Goal: Task Accomplishment & Management: Manage account settings

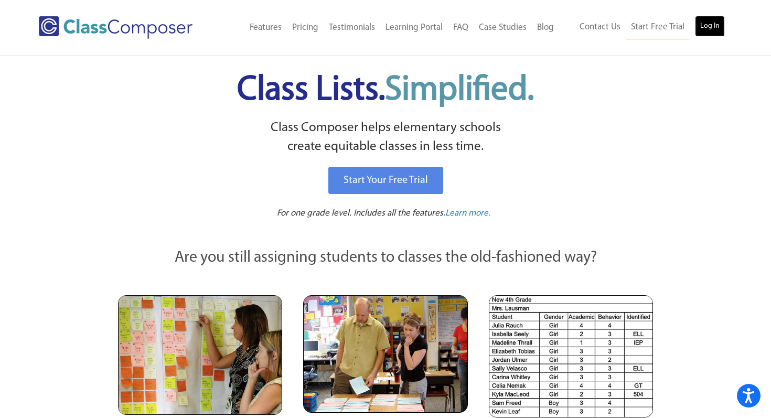
click at [711, 16] on link "Log In" at bounding box center [710, 26] width 30 height 21
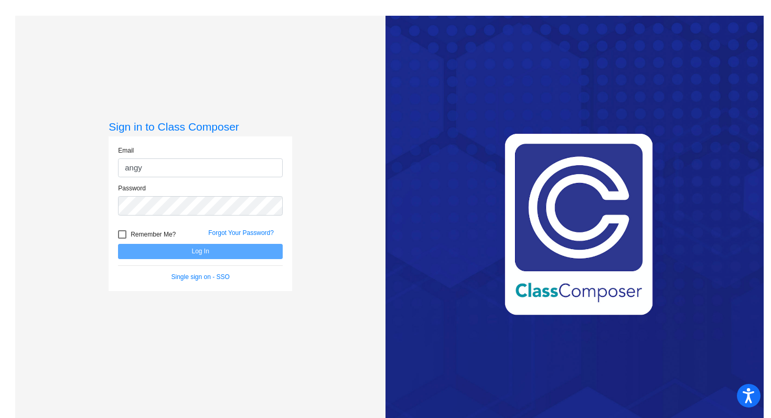
type input "[PERSON_NAME][EMAIL_ADDRESS][PERSON_NAME][DOMAIN_NAME]"
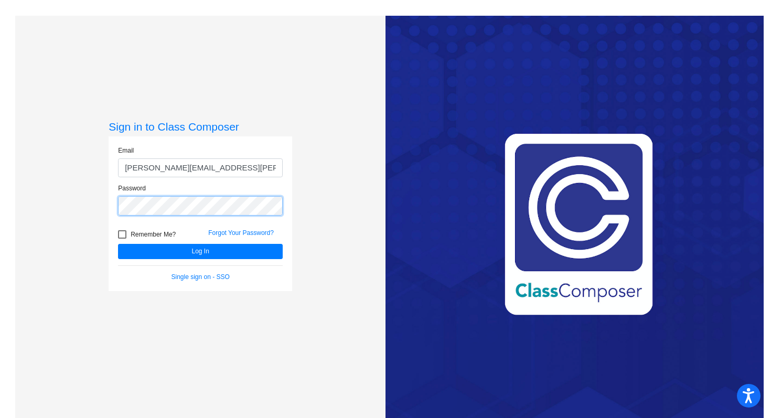
click at [118, 244] on button "Log In" at bounding box center [200, 251] width 165 height 15
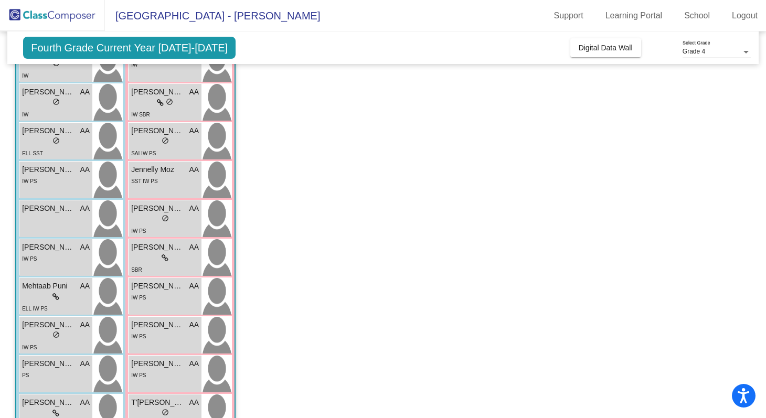
scroll to position [280, 0]
click at [183, 176] on div "SST IW PS" at bounding box center [165, 179] width 68 height 11
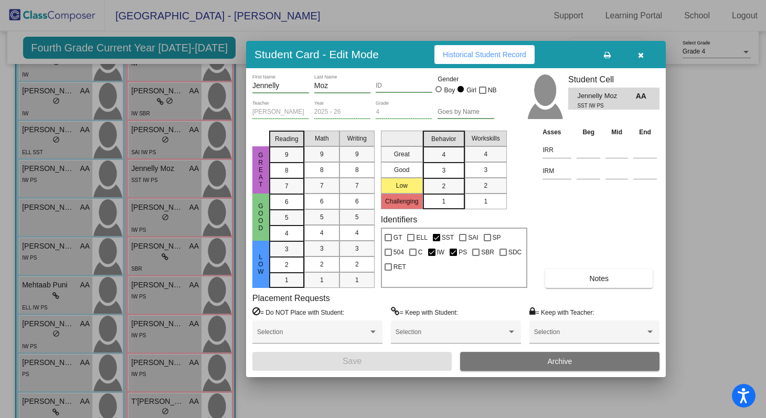
click at [595, 272] on button "Notes" at bounding box center [599, 278] width 108 height 19
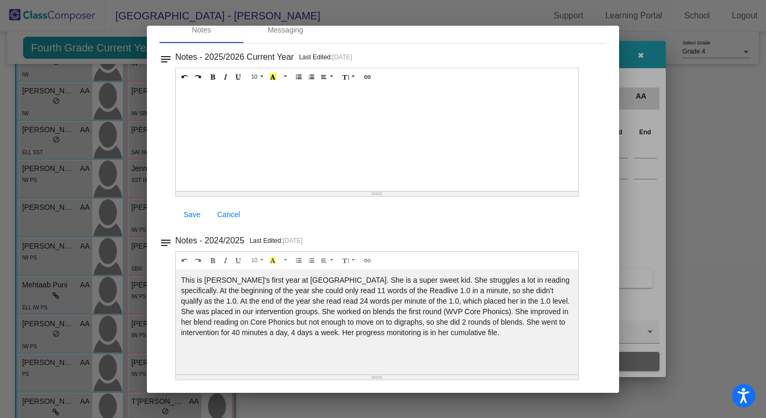
scroll to position [0, 0]
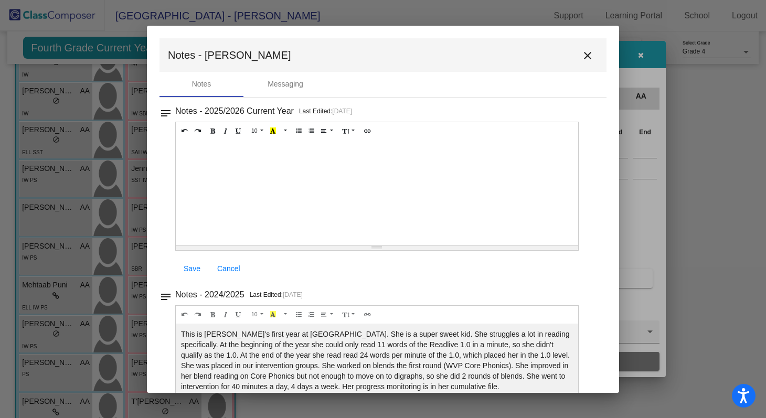
click at [585, 52] on mat-icon "close" at bounding box center [587, 55] width 13 height 13
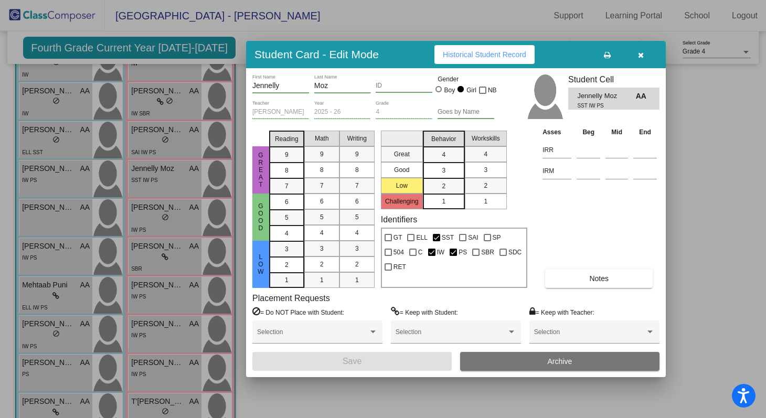
click at [162, 275] on div at bounding box center [383, 209] width 766 height 418
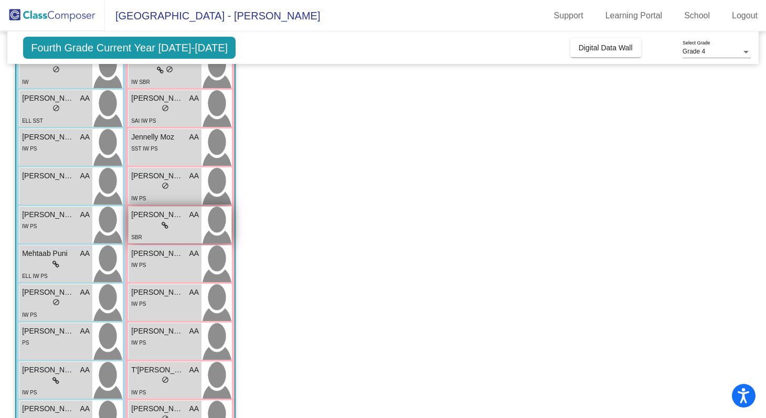
scroll to position [349, 0]
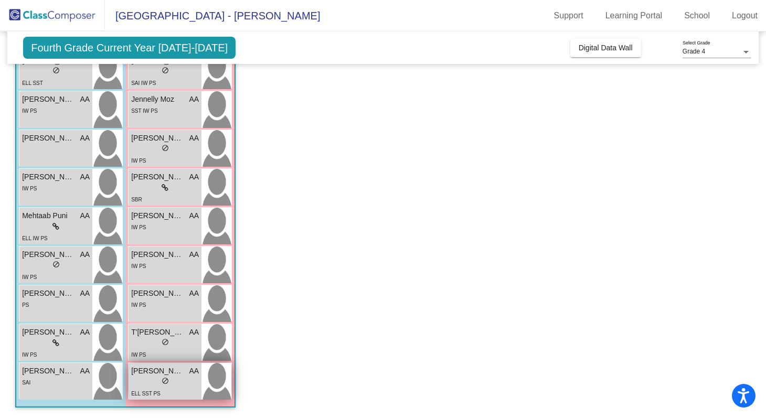
click at [170, 384] on div "lock do_not_disturb_alt" at bounding box center [165, 382] width 68 height 11
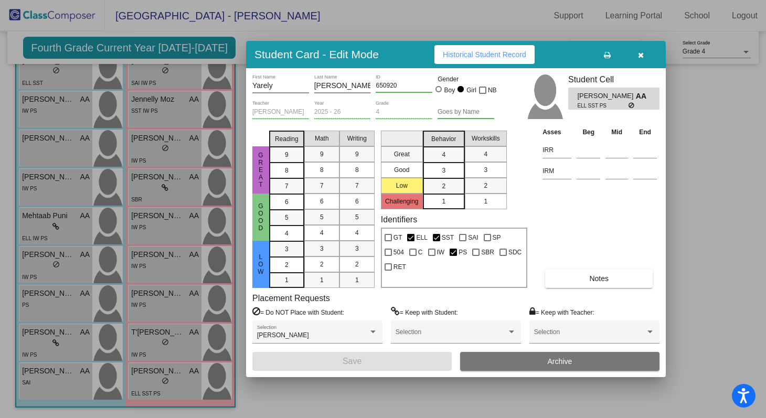
click at [493, 46] on button "Historical Student Record" at bounding box center [484, 54] width 100 height 19
click at [640, 52] on icon "button" at bounding box center [641, 54] width 6 height 7
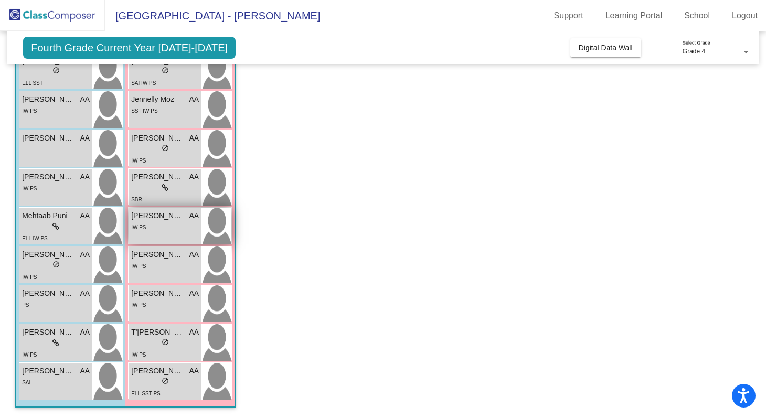
click at [187, 221] on div "[PERSON_NAME] AA" at bounding box center [165, 215] width 68 height 11
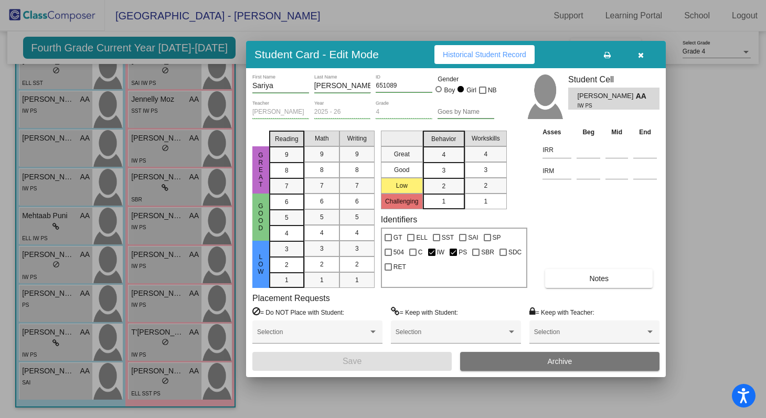
click at [501, 51] on span "Historical Student Record" at bounding box center [484, 54] width 83 height 8
click at [500, 50] on span "Historical Student Record" at bounding box center [484, 54] width 83 height 8
click at [106, 302] on div at bounding box center [383, 209] width 766 height 418
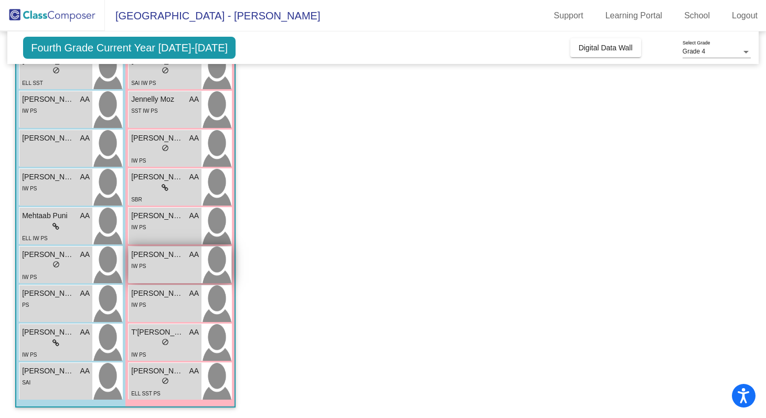
click at [162, 280] on div "[PERSON_NAME] AA lock do_not_disturb_alt IW PS" at bounding box center [165, 265] width 73 height 37
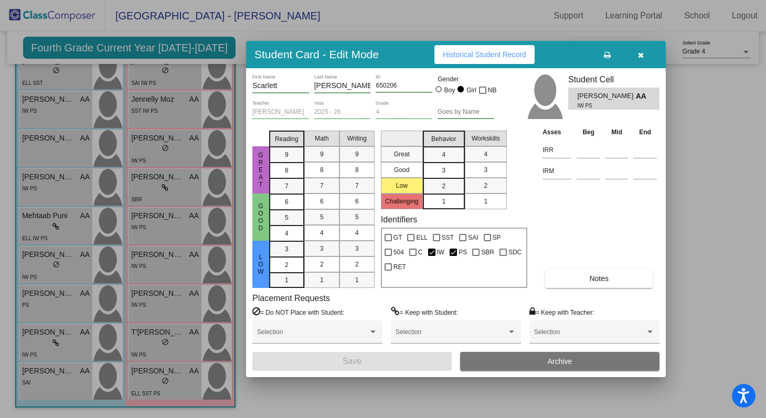
click at [489, 65] on div "Student Card - Edit Mode Historical Student Record" at bounding box center [456, 54] width 420 height 27
click at [484, 58] on span "Historical Student Record" at bounding box center [484, 54] width 83 height 8
click at [69, 276] on div at bounding box center [383, 209] width 766 height 418
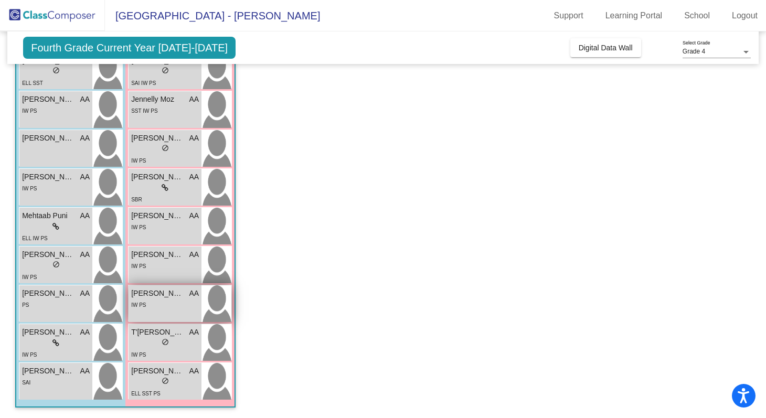
click at [209, 309] on img at bounding box center [216, 303] width 30 height 37
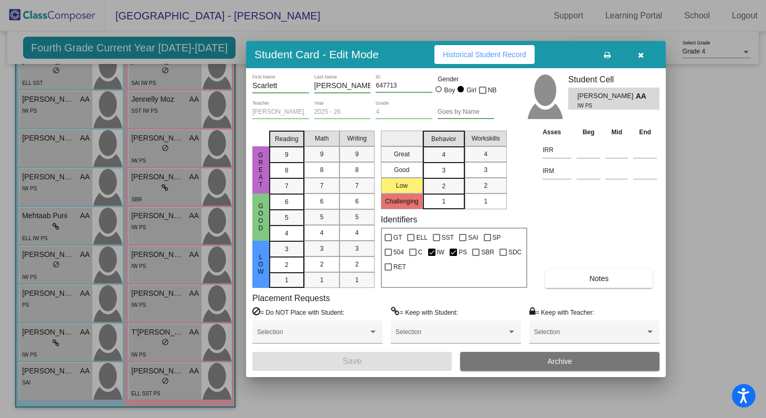
click at [477, 56] on span "Historical Student Record" at bounding box center [484, 54] width 83 height 8
click at [97, 241] on div at bounding box center [383, 209] width 766 height 418
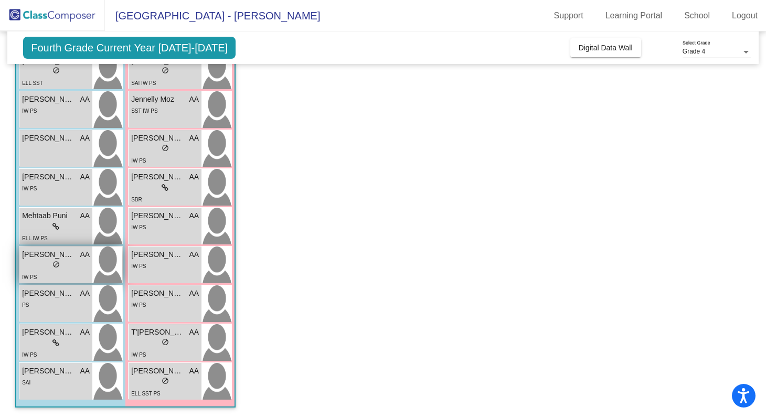
click at [92, 266] on div "[PERSON_NAME] AA lock do_not_disturb_alt IW PS" at bounding box center [55, 265] width 73 height 37
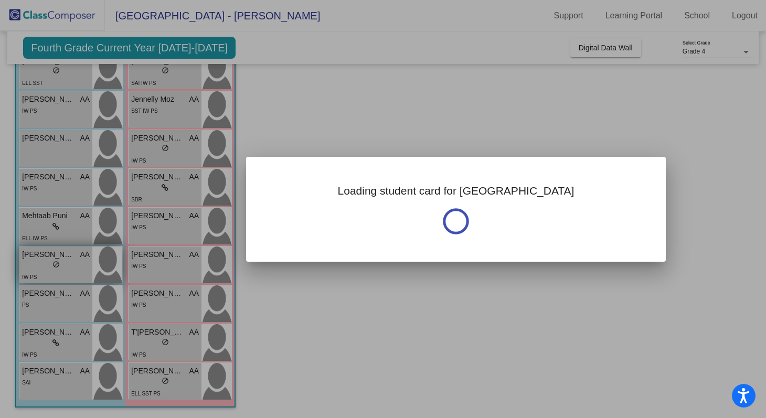
click at [92, 266] on div at bounding box center [383, 209] width 766 height 418
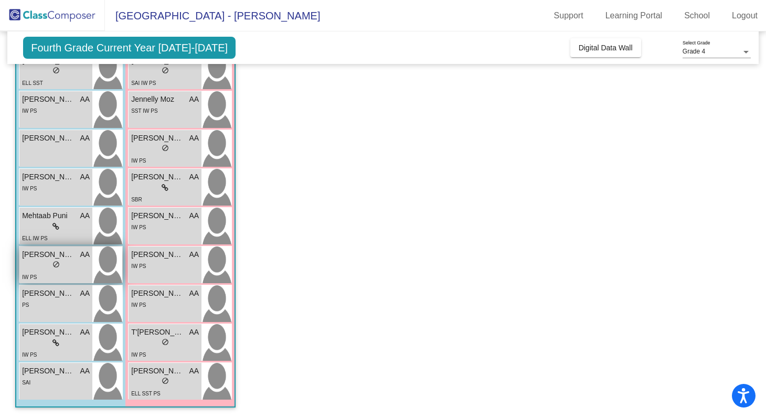
click at [101, 262] on img at bounding box center [107, 265] width 30 height 37
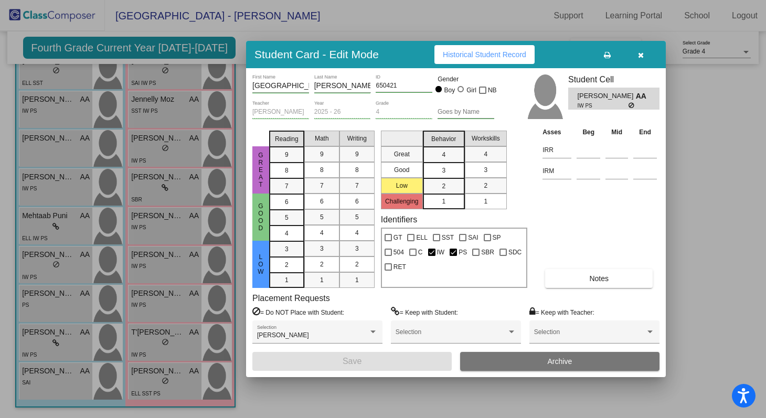
click at [525, 54] on span "Historical Student Record" at bounding box center [484, 54] width 83 height 8
click at [0, 0] on div "Student Card - Edit Mode Historical Student Record Milan First Name [PERSON_NAM…" at bounding box center [383, 209] width 766 height 418
click at [92, 124] on div at bounding box center [383, 209] width 766 height 418
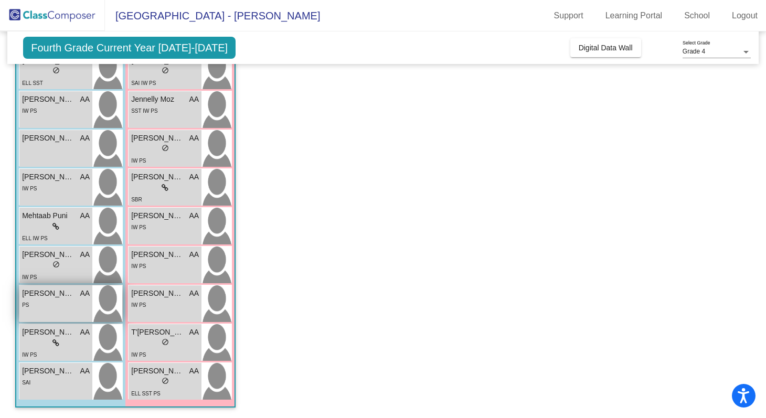
click at [68, 306] on div "PS" at bounding box center [56, 304] width 68 height 11
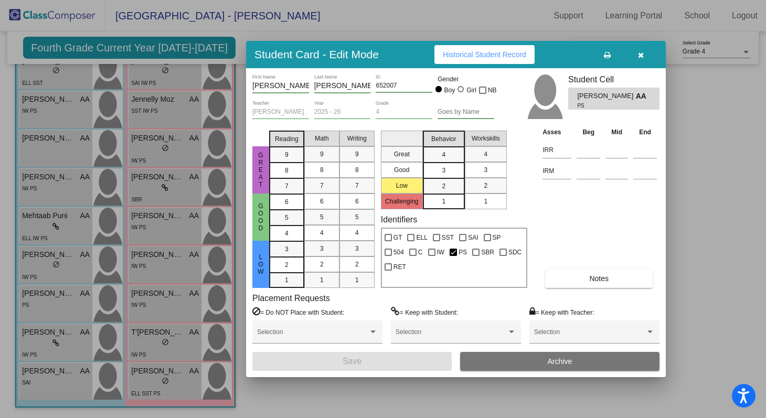
click at [508, 59] on button "Historical Student Record" at bounding box center [484, 54] width 100 height 19
click at [506, 55] on span "Historical Student Record" at bounding box center [484, 54] width 83 height 8
click at [131, 222] on div at bounding box center [383, 209] width 766 height 418
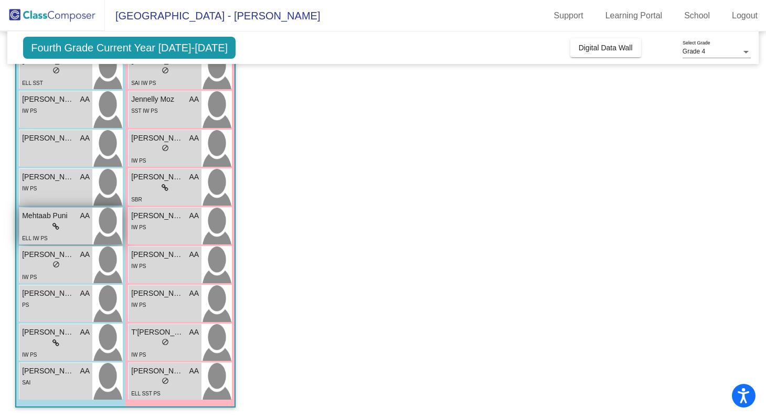
click at [95, 235] on img at bounding box center [107, 226] width 30 height 37
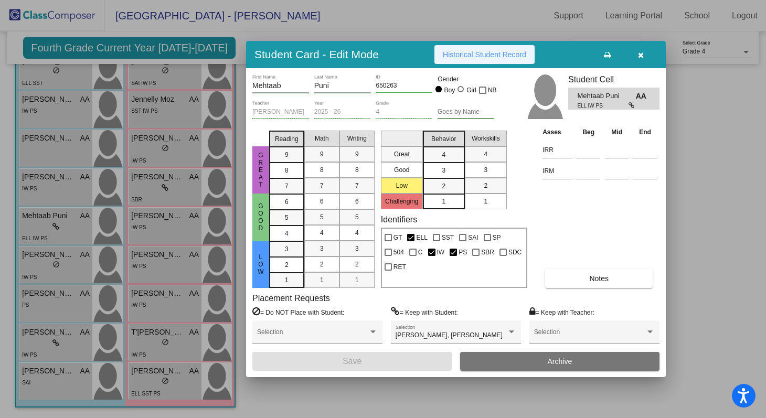
click at [484, 61] on button "Historical Student Record" at bounding box center [484, 54] width 100 height 19
click at [482, 59] on button "Historical Student Record" at bounding box center [484, 54] width 100 height 19
click at [113, 204] on div at bounding box center [383, 209] width 766 height 418
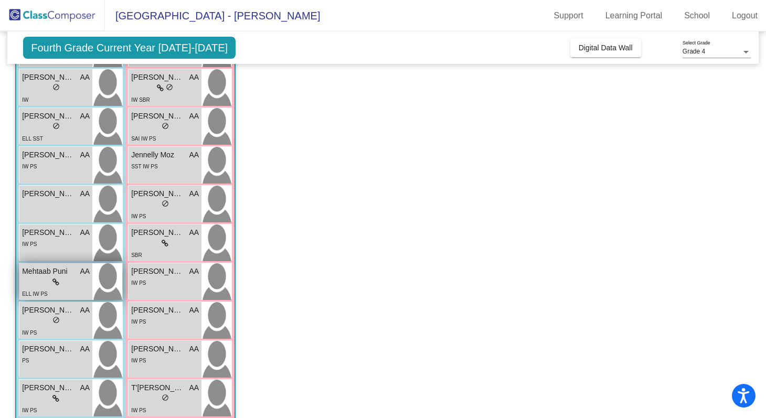
scroll to position [280, 0]
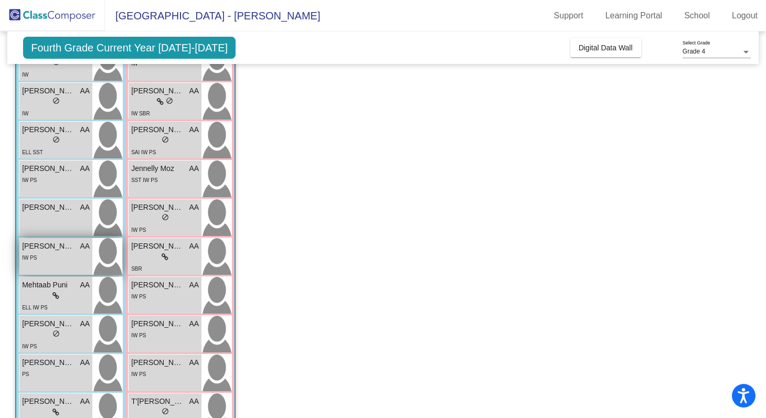
click at [98, 242] on img at bounding box center [107, 256] width 30 height 37
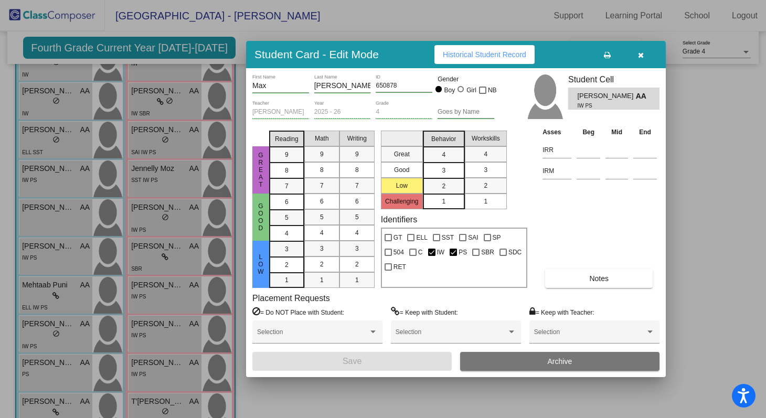
click at [447, 70] on div "Max First Name [PERSON_NAME] Last Name 650878 ID Gender Boy Girl NB [PERSON_NAM…" at bounding box center [456, 222] width 420 height 309
click at [447, 62] on button "Historical Student Record" at bounding box center [484, 54] width 100 height 19
click at [123, 198] on div at bounding box center [383, 209] width 766 height 418
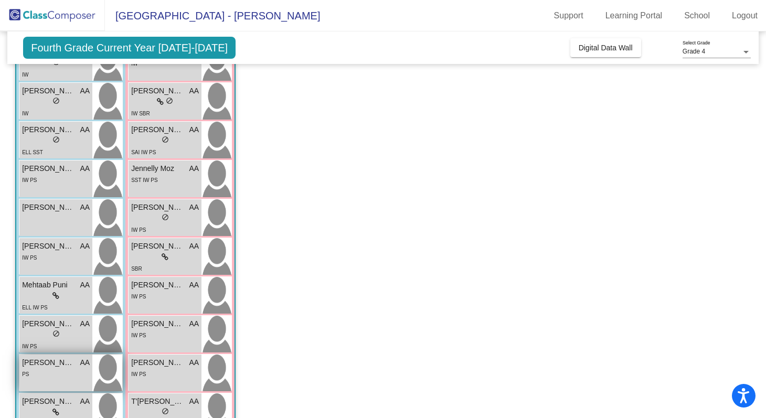
scroll to position [349, 0]
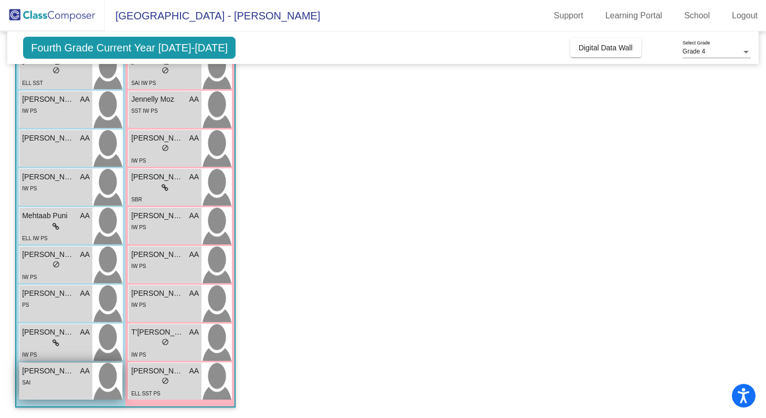
click at [60, 376] on span "[PERSON_NAME]" at bounding box center [48, 371] width 52 height 11
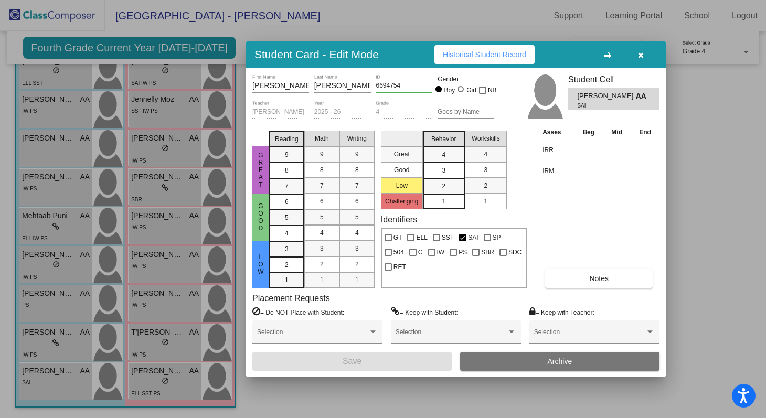
click at [496, 57] on span "Historical Student Record" at bounding box center [484, 54] width 83 height 8
click at [71, 210] on div at bounding box center [383, 209] width 766 height 418
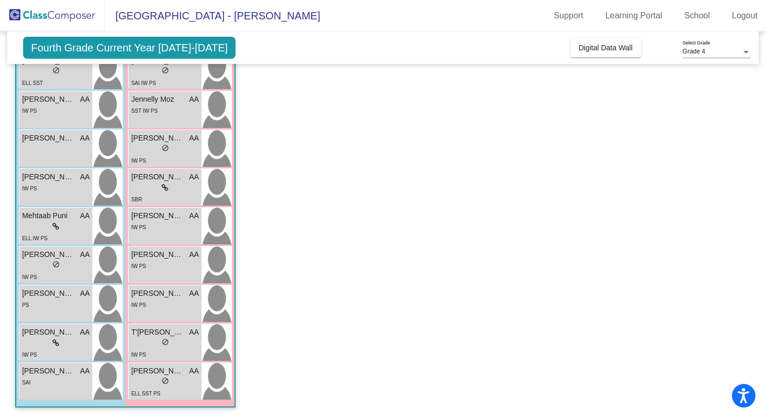
scroll to position [297, 0]
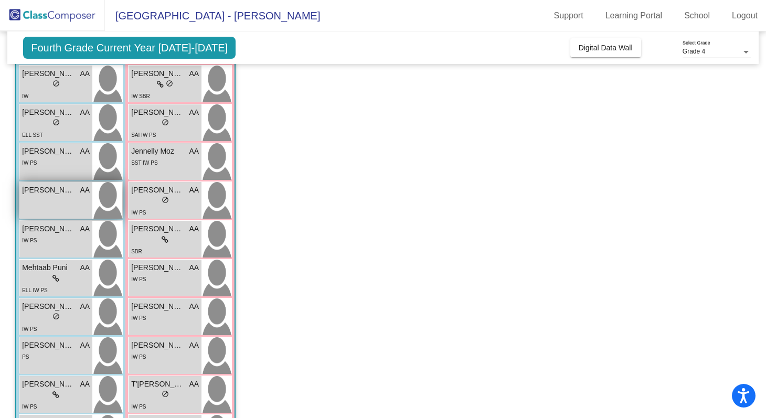
click at [77, 208] on div "[PERSON_NAME] AA lock do_not_disturb_alt" at bounding box center [55, 200] width 73 height 37
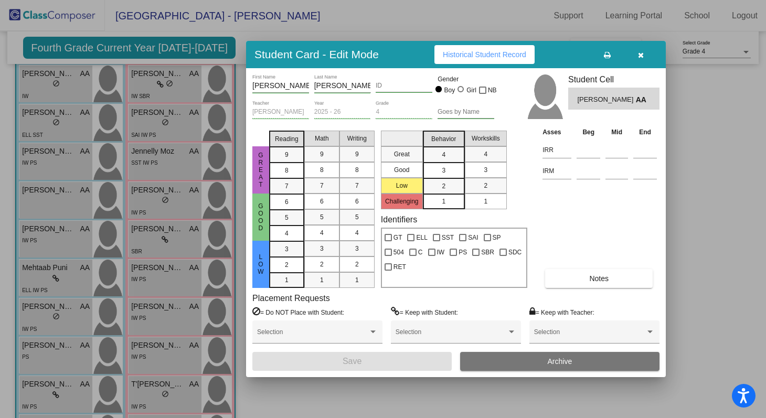
click at [632, 263] on div "Asses Beg Mid End IRR IRM Notes" at bounding box center [600, 207] width 120 height 162
click at [632, 266] on div "Asses Beg Mid End IRR IRM Notes" at bounding box center [600, 207] width 120 height 162
click at [632, 272] on button "Notes" at bounding box center [599, 278] width 108 height 19
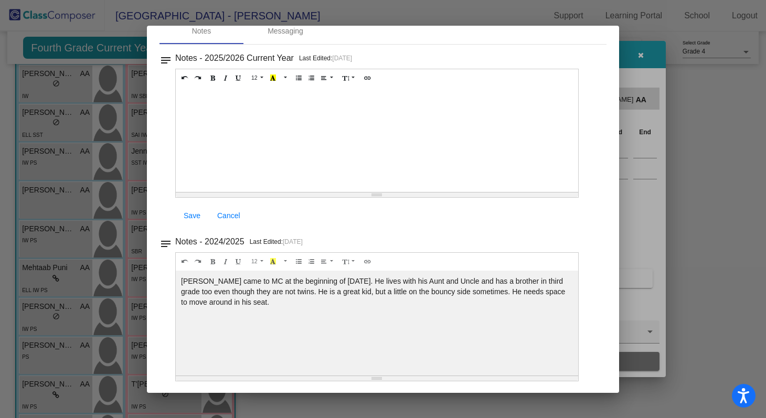
scroll to position [0, 0]
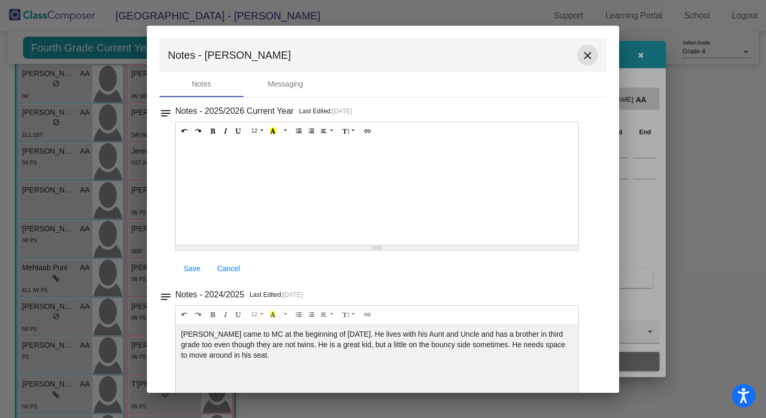
click at [590, 49] on button "close" at bounding box center [587, 55] width 21 height 21
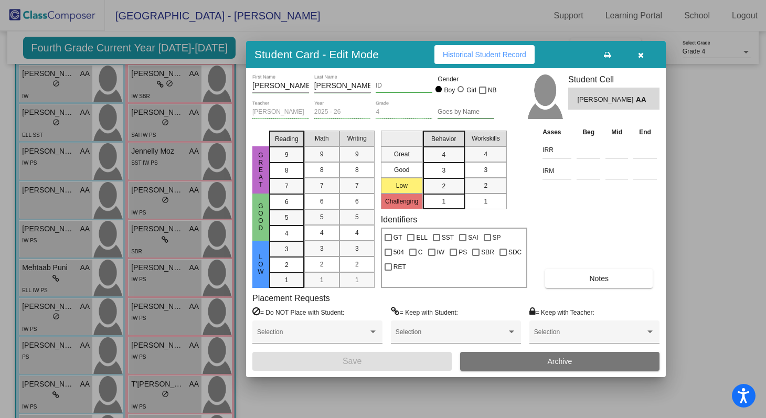
click at [27, 220] on div at bounding box center [383, 209] width 766 height 418
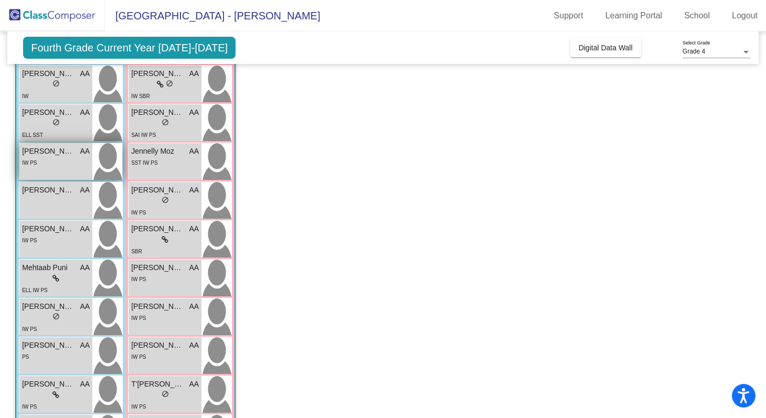
click at [79, 169] on div "[PERSON_NAME] AA lock do_not_disturb_alt IW PS" at bounding box center [55, 161] width 73 height 37
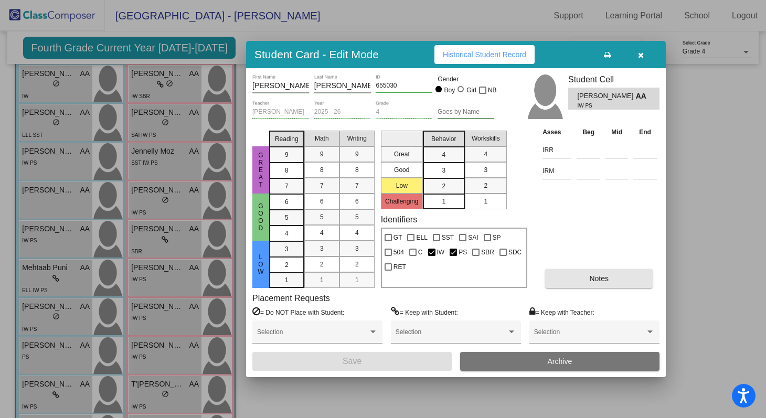
click at [579, 275] on button "Notes" at bounding box center [599, 278] width 108 height 19
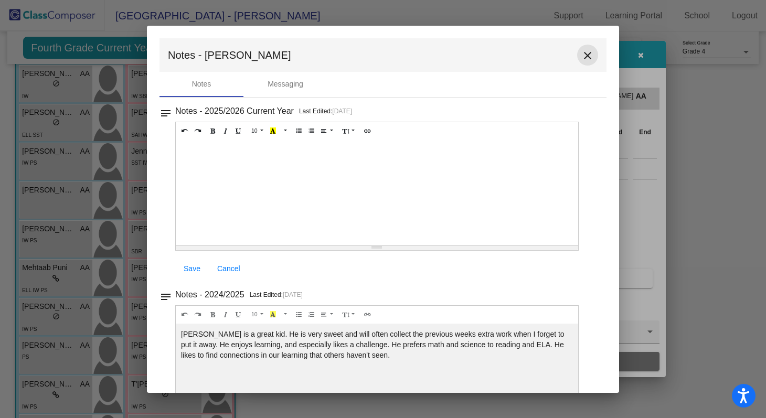
click at [580, 62] on button "close" at bounding box center [587, 55] width 21 height 21
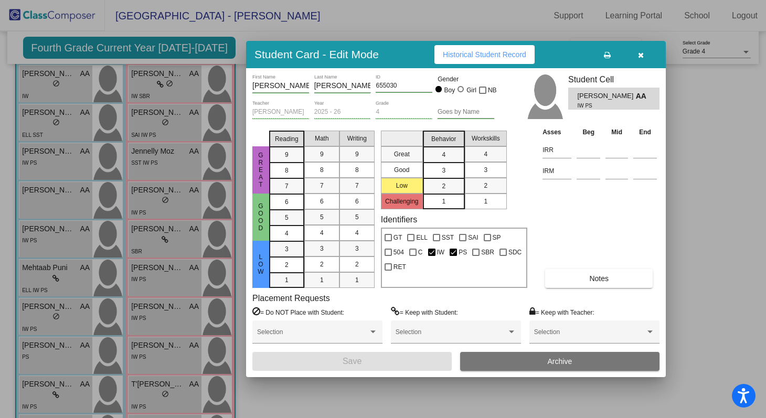
click at [90, 216] on div at bounding box center [383, 209] width 766 height 418
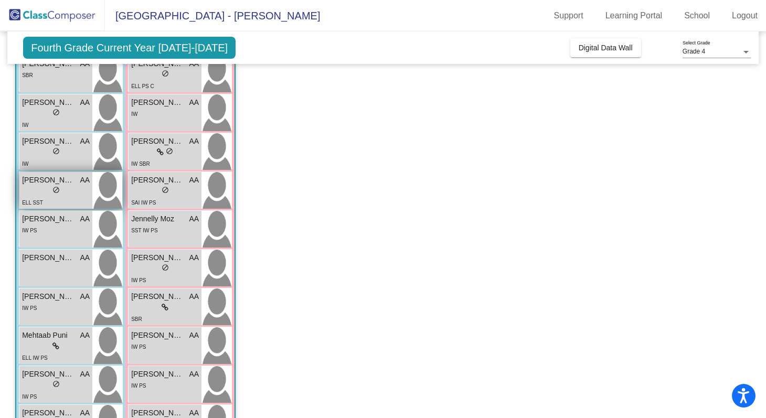
scroll to position [229, 0]
click at [85, 182] on span "AA" at bounding box center [85, 180] width 10 height 11
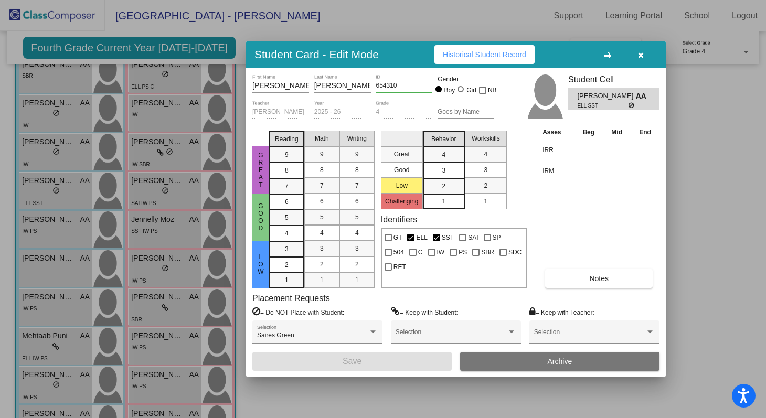
click at [588, 288] on div "[PERSON_NAME] First Name [PERSON_NAME] Last Name 654310 ID Gender Boy Girl NB […" at bounding box center [455, 222] width 407 height 296
click at [583, 274] on button "Notes" at bounding box center [599, 278] width 108 height 19
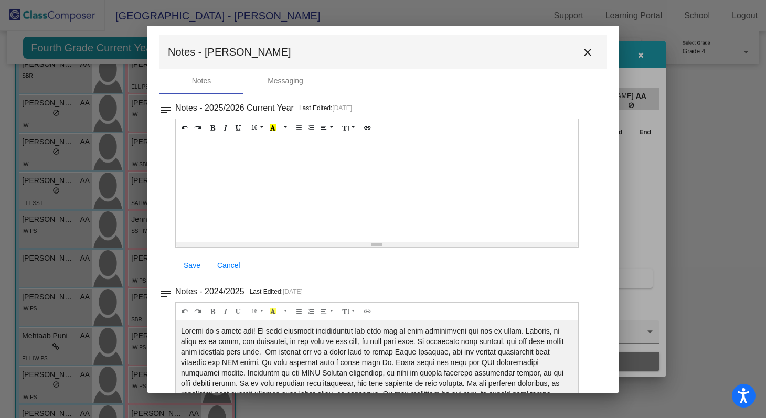
scroll to position [0, 0]
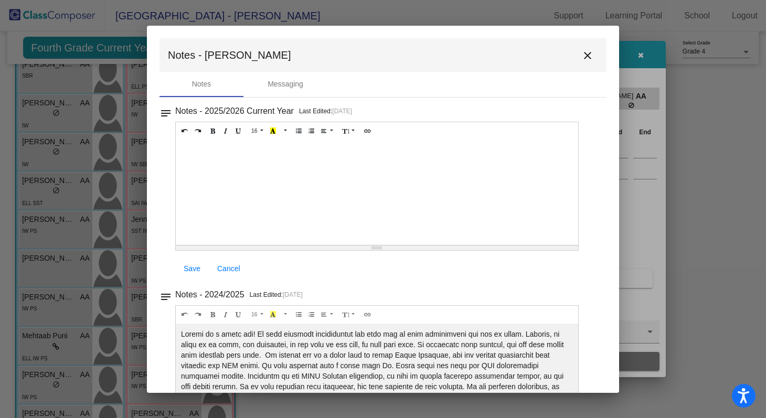
click at [585, 57] on mat-icon "close" at bounding box center [587, 55] width 13 height 13
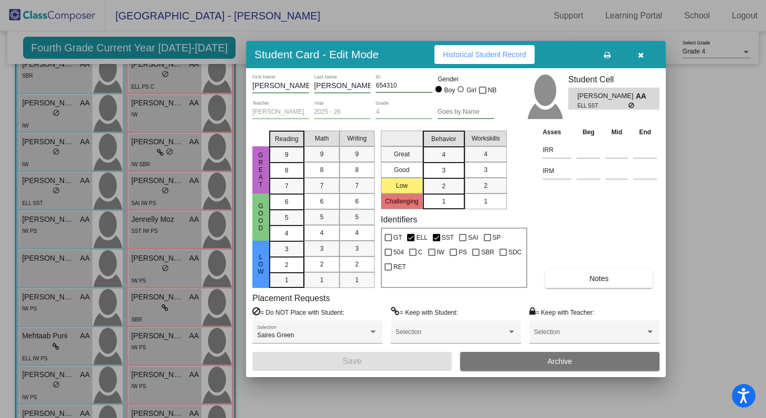
click at [175, 230] on div at bounding box center [383, 209] width 766 height 418
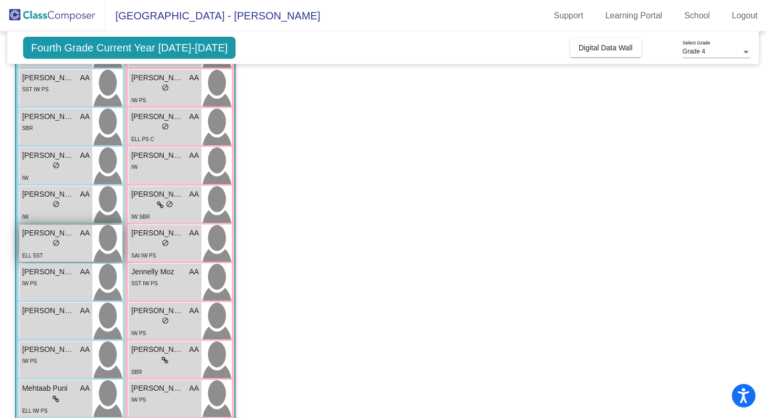
scroll to position [166, 0]
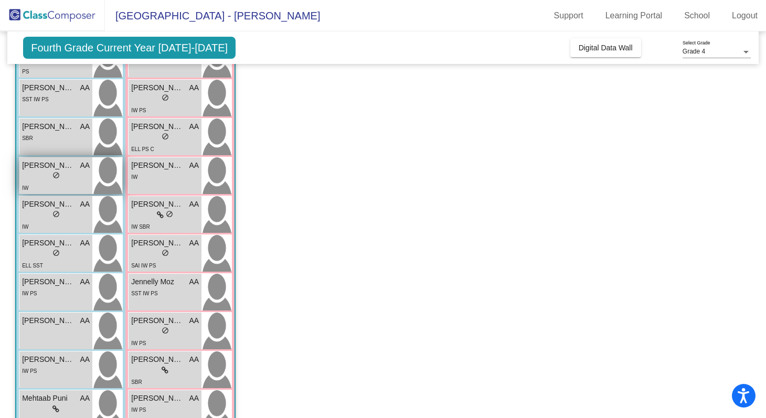
click at [81, 178] on div "lock do_not_disturb_alt" at bounding box center [56, 176] width 68 height 11
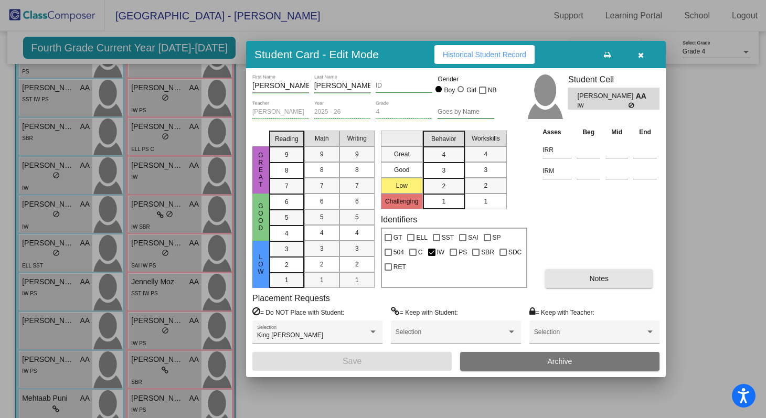
click at [577, 283] on button "Notes" at bounding box center [599, 278] width 108 height 19
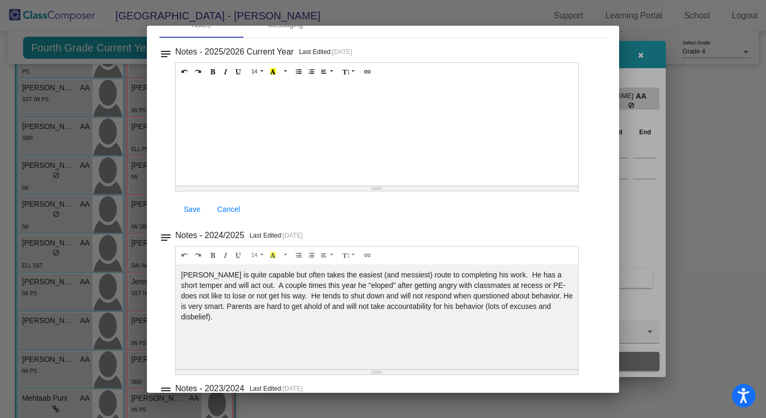
scroll to position [0, 0]
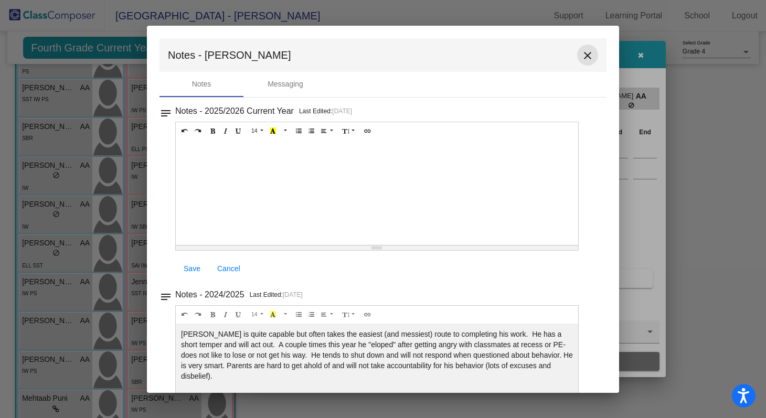
click at [581, 60] on mat-icon "close" at bounding box center [587, 55] width 13 height 13
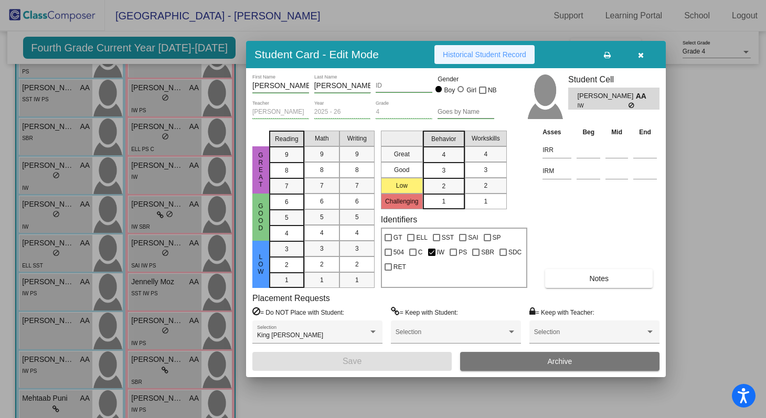
click at [516, 56] on span "Historical Student Record" at bounding box center [484, 54] width 83 height 8
click at [168, 198] on div at bounding box center [383, 209] width 766 height 418
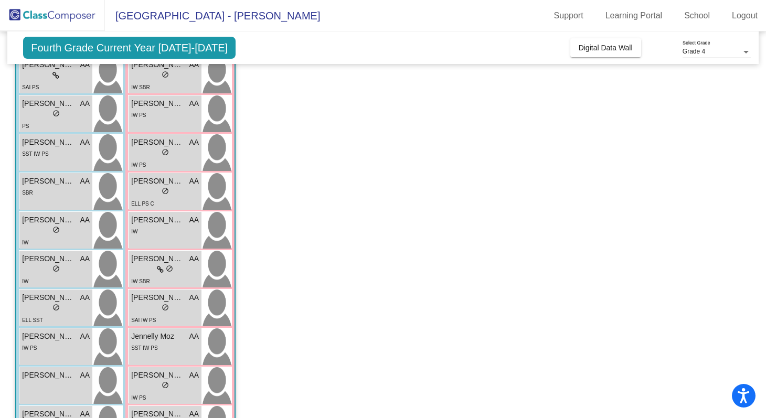
scroll to position [93, 0]
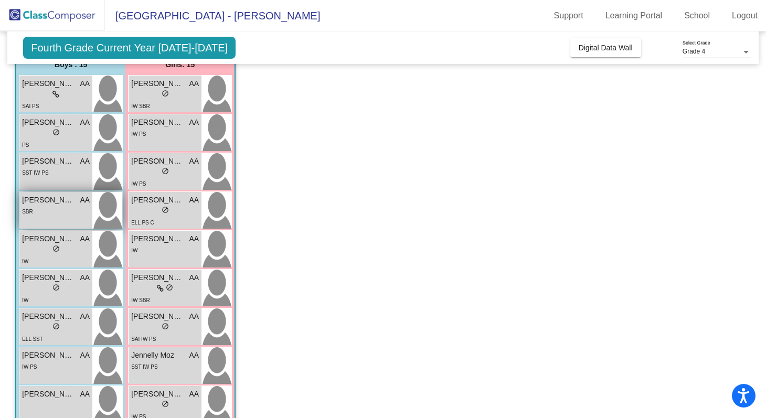
click at [79, 212] on div "SBR" at bounding box center [56, 211] width 68 height 11
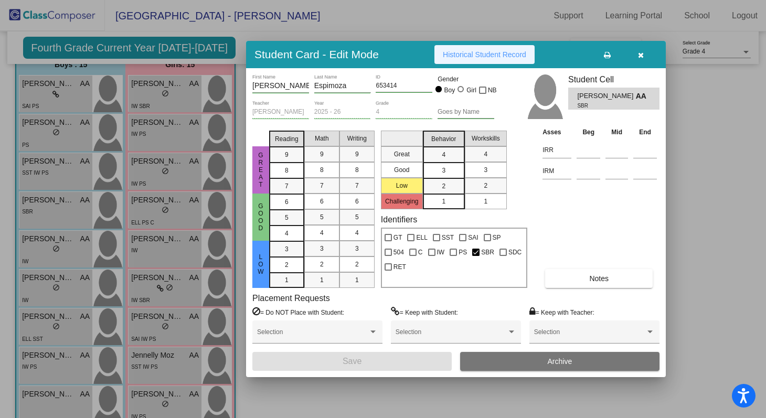
click at [496, 53] on span "Historical Student Record" at bounding box center [484, 54] width 83 height 8
click at [154, 272] on div at bounding box center [383, 209] width 766 height 418
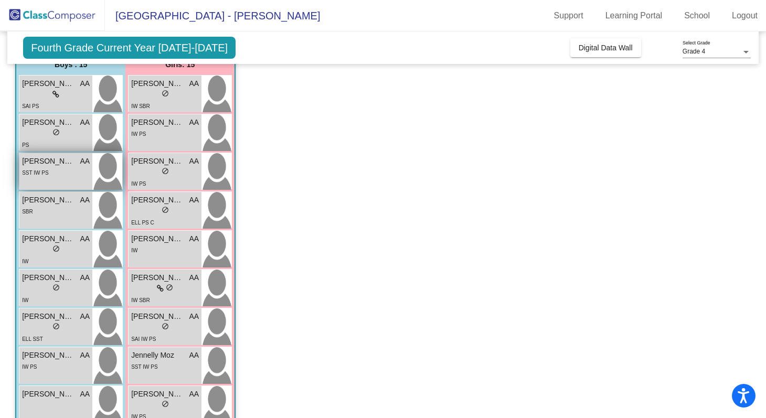
scroll to position [66, 0]
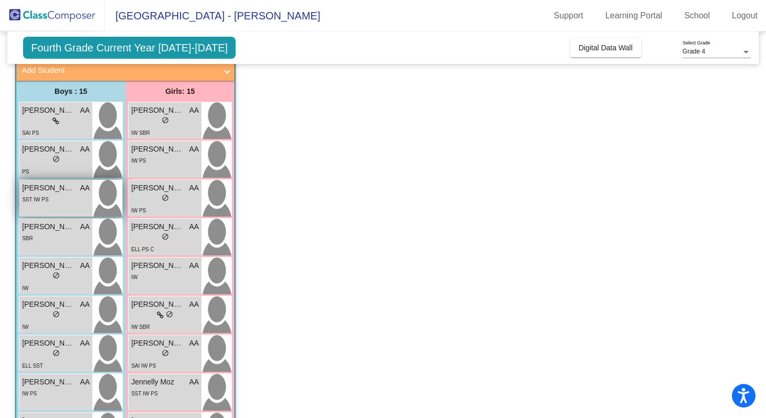
click at [105, 195] on img at bounding box center [107, 198] width 30 height 37
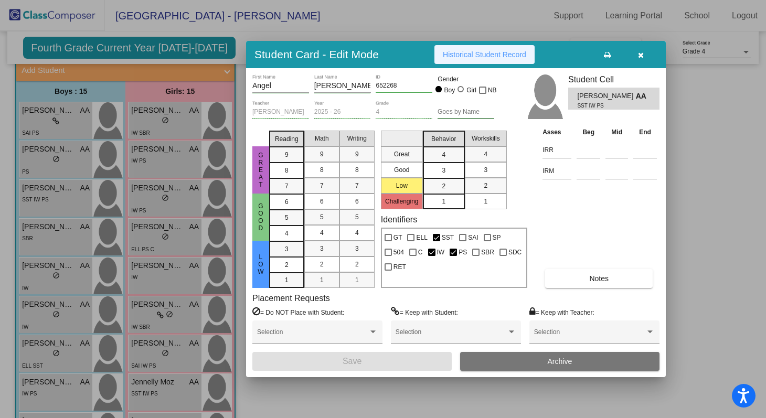
click at [508, 60] on button "Historical Student Record" at bounding box center [484, 54] width 100 height 19
click at [188, 218] on div at bounding box center [383, 209] width 766 height 418
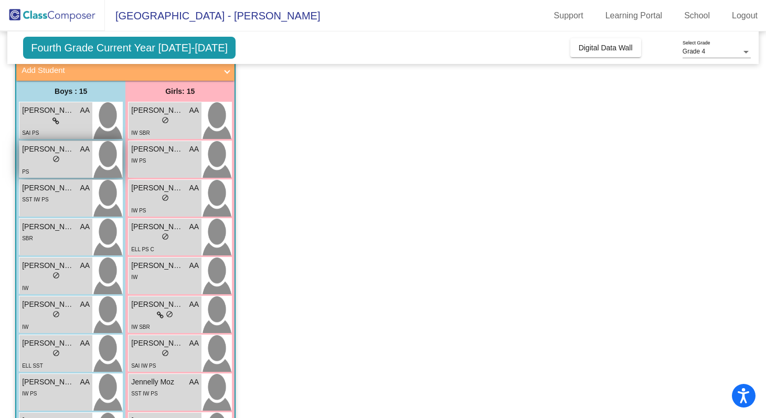
click at [101, 153] on img at bounding box center [107, 159] width 30 height 37
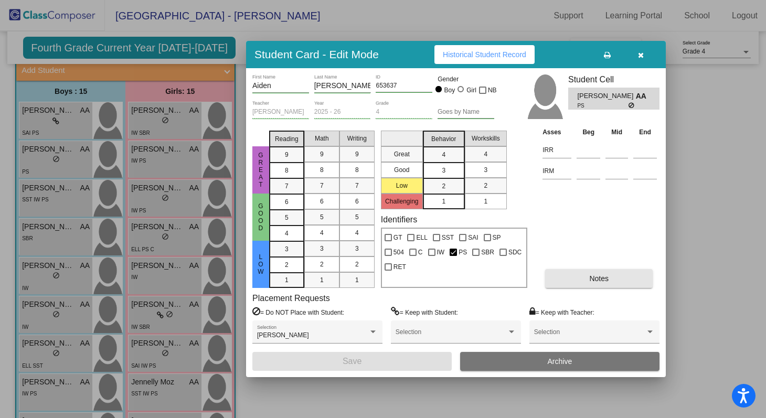
click at [586, 280] on button "Notes" at bounding box center [599, 278] width 108 height 19
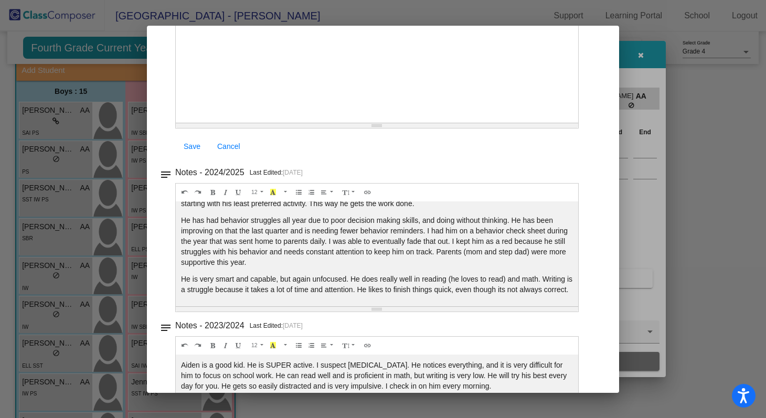
scroll to position [0, 0]
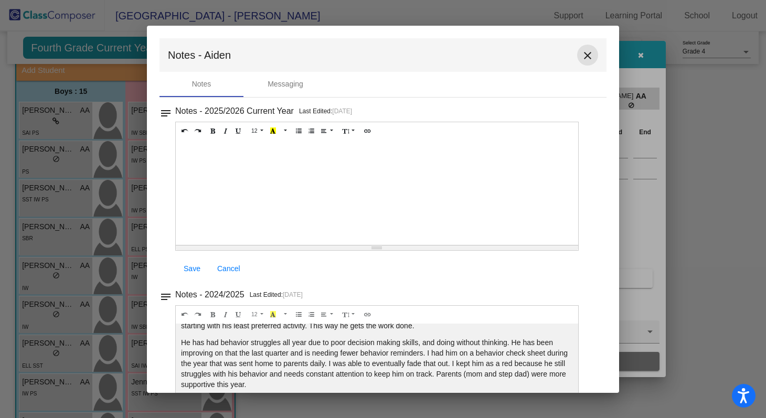
click at [581, 56] on mat-icon "close" at bounding box center [587, 55] width 13 height 13
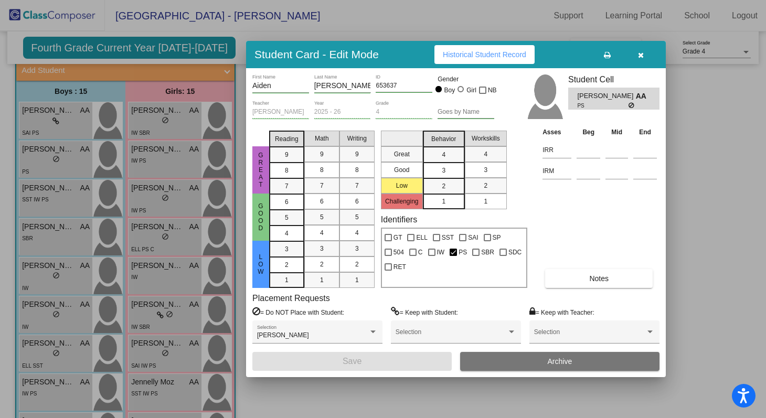
click at [29, 137] on div at bounding box center [383, 209] width 766 height 418
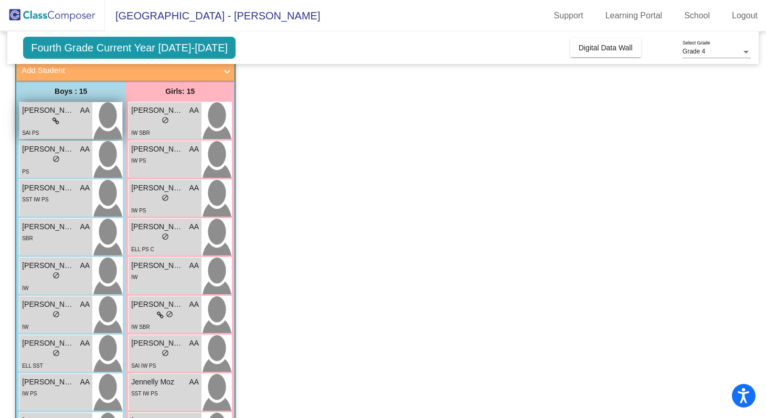
click at [67, 123] on div "lock do_not_disturb_alt" at bounding box center [56, 121] width 68 height 11
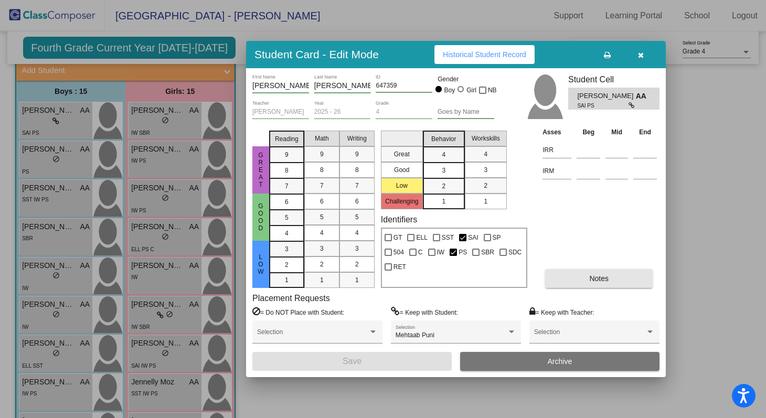
click at [587, 271] on button "Notes" at bounding box center [599, 278] width 108 height 19
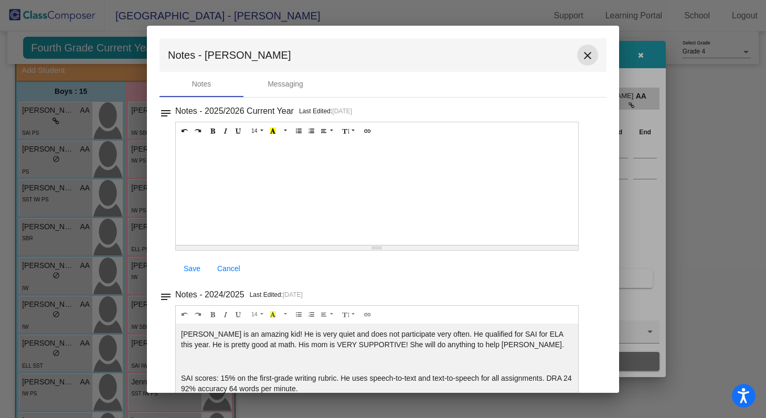
click at [581, 55] on mat-icon "close" at bounding box center [587, 55] width 13 height 13
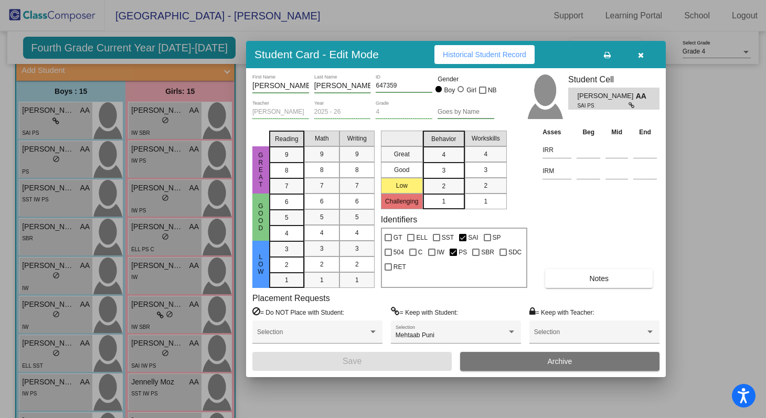
click at [224, 122] on div at bounding box center [383, 209] width 766 height 418
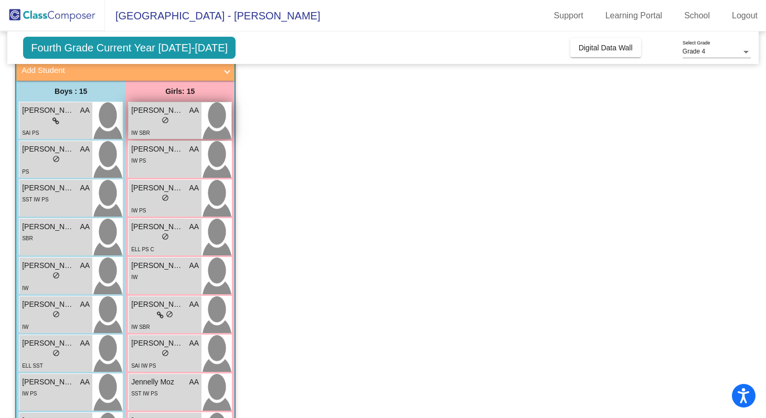
click at [215, 122] on img at bounding box center [216, 120] width 30 height 37
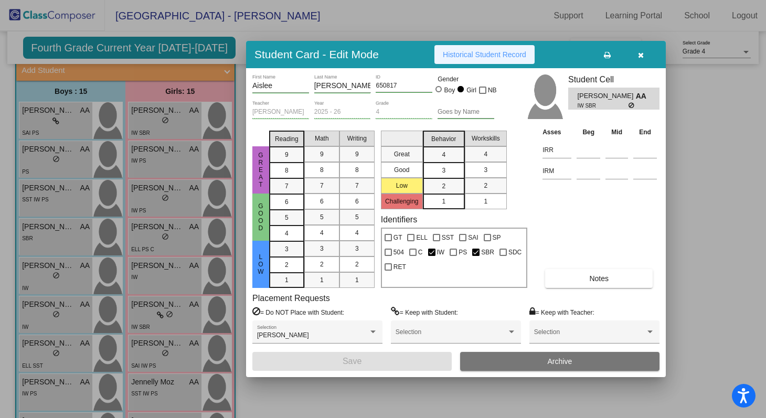
click at [493, 58] on span "Historical Student Record" at bounding box center [484, 54] width 83 height 8
click at [181, 234] on div at bounding box center [383, 209] width 766 height 418
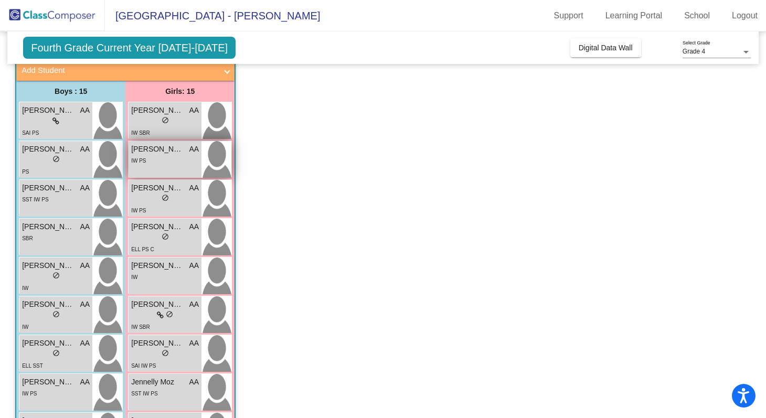
click at [184, 159] on div "IW PS" at bounding box center [165, 160] width 68 height 11
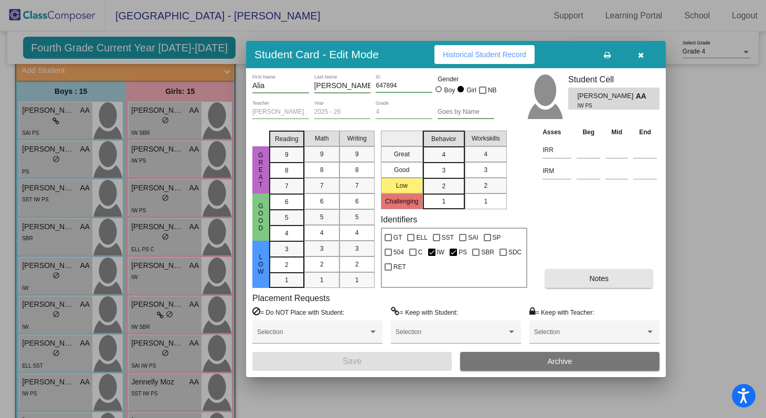
click at [582, 278] on button "Notes" at bounding box center [599, 278] width 108 height 19
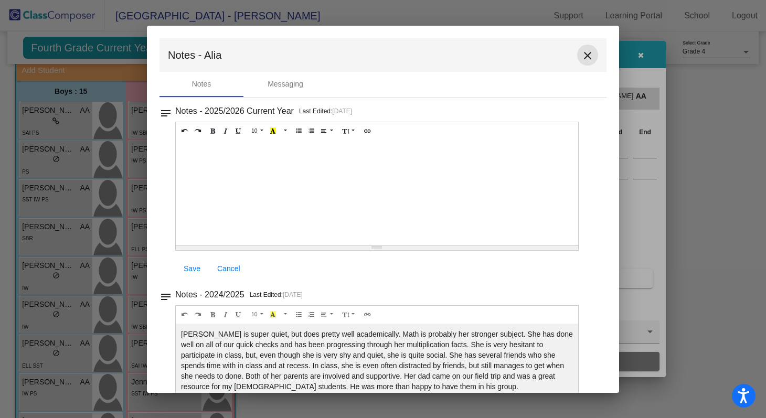
click at [581, 50] on mat-icon "close" at bounding box center [587, 55] width 13 height 13
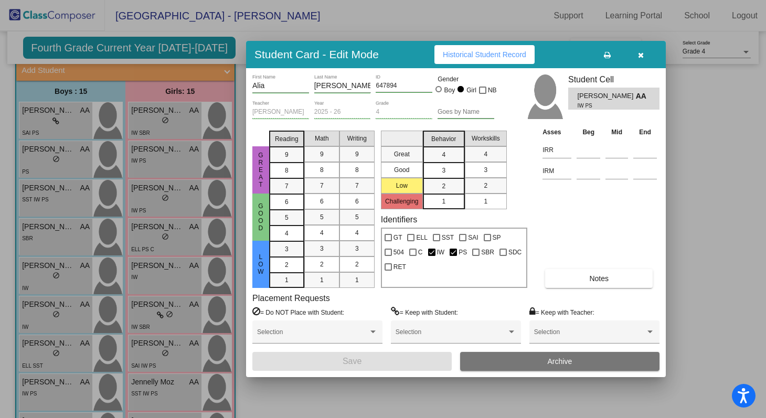
click at [489, 50] on span "Historical Student Record" at bounding box center [484, 54] width 83 height 8
click at [187, 204] on div at bounding box center [383, 209] width 766 height 418
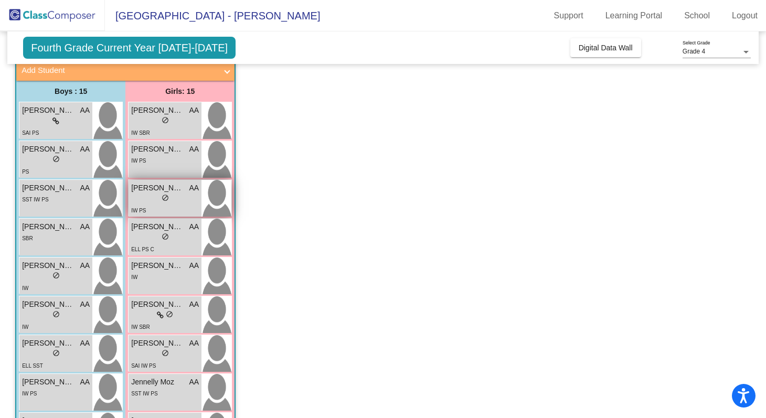
click at [201, 189] on div "[PERSON_NAME] AA lock do_not_disturb_alt IW PS" at bounding box center [165, 198] width 73 height 37
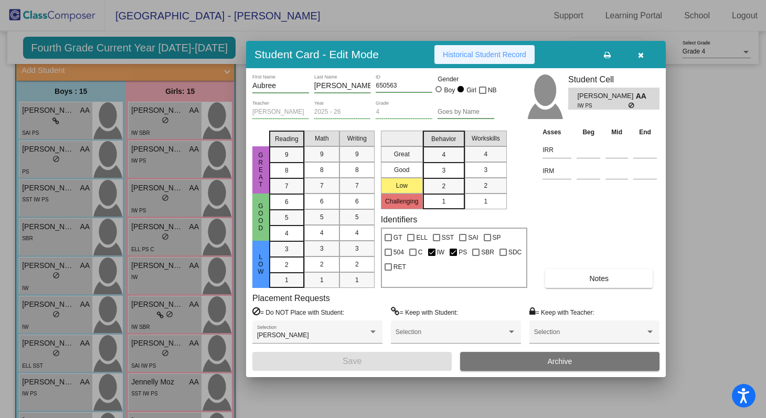
click at [473, 63] on button "Historical Student Record" at bounding box center [484, 54] width 100 height 19
click at [0, 0] on div "Student Card - Edit Mode Historical Student Record [PERSON_NAME] First Name [PE…" at bounding box center [383, 209] width 766 height 418
click at [225, 160] on div at bounding box center [383, 209] width 766 height 418
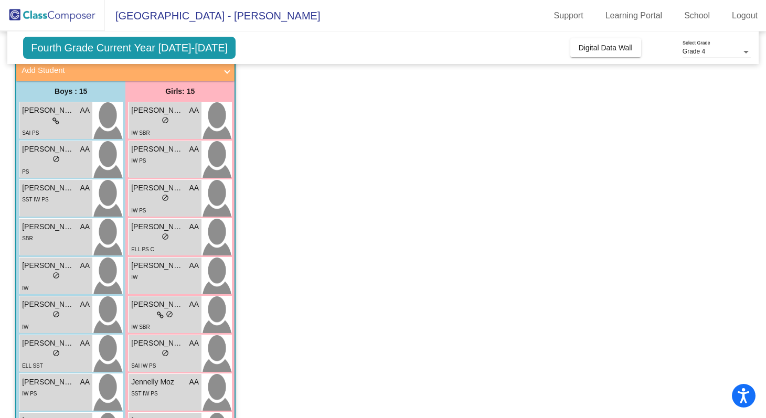
click at [192, 255] on div "[PERSON_NAME] AA lock do_not_disturb_alt IW SBR [PERSON_NAME] AA lock do_not_di…" at bounding box center [180, 393] width 104 height 582
click at [194, 237] on div "lock do_not_disturb_alt" at bounding box center [165, 237] width 68 height 11
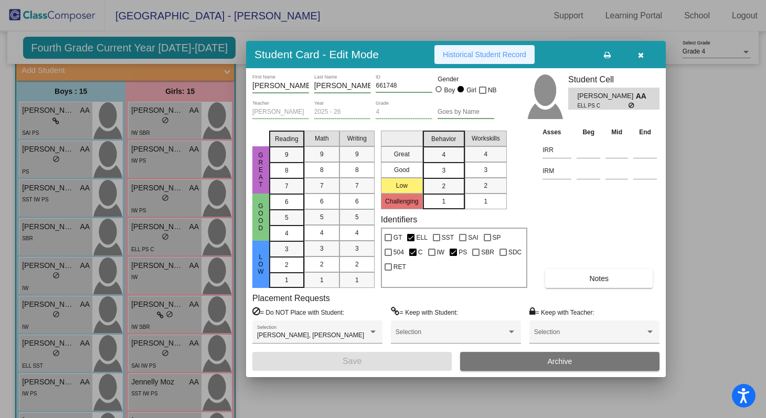
click at [532, 60] on button "Historical Student Record" at bounding box center [484, 54] width 100 height 19
click at [180, 260] on div at bounding box center [383, 209] width 766 height 418
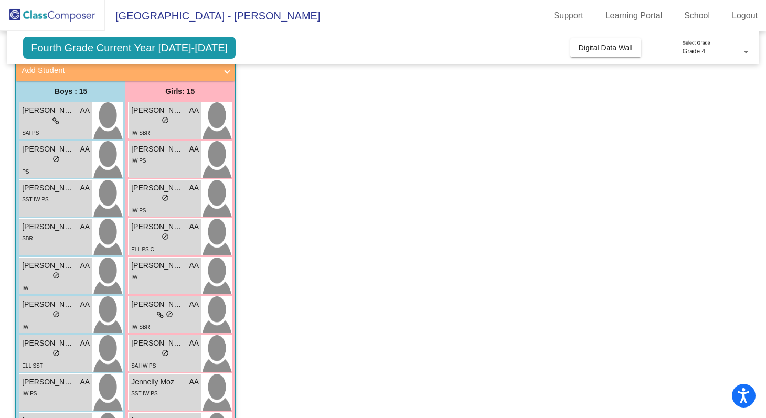
scroll to position [130, 0]
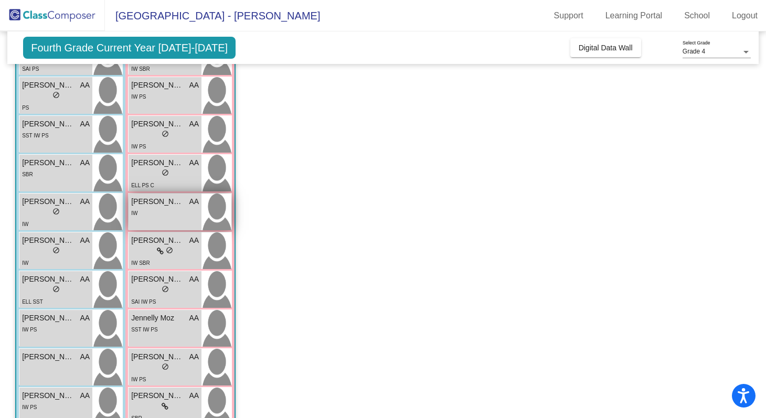
click at [200, 216] on div "[PERSON_NAME] AA lock do_not_disturb_alt IW" at bounding box center [165, 212] width 73 height 37
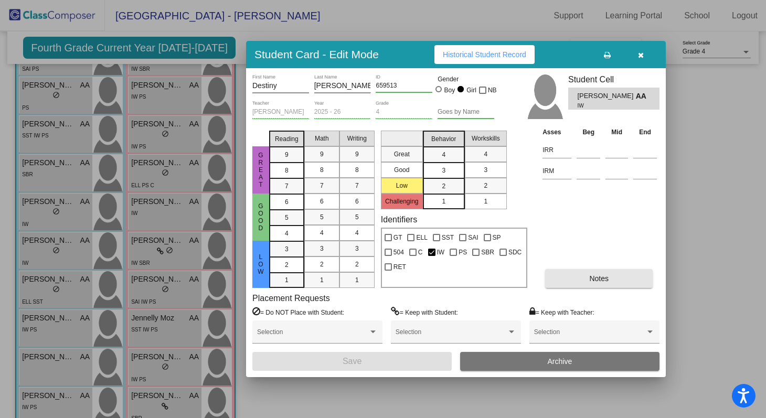
click at [560, 284] on button "Notes" at bounding box center [599, 278] width 108 height 19
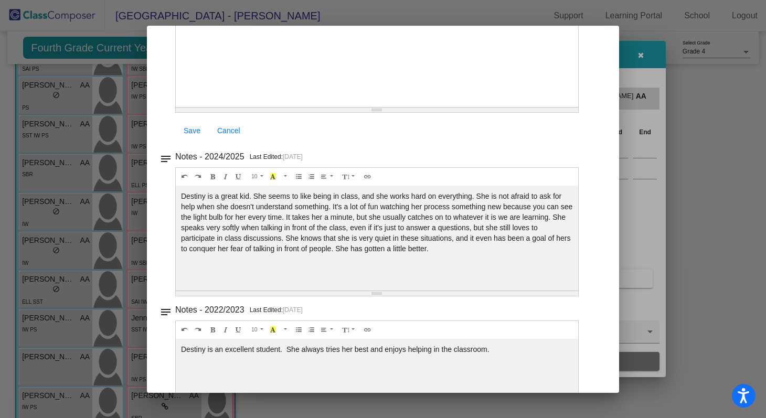
scroll to position [208, 0]
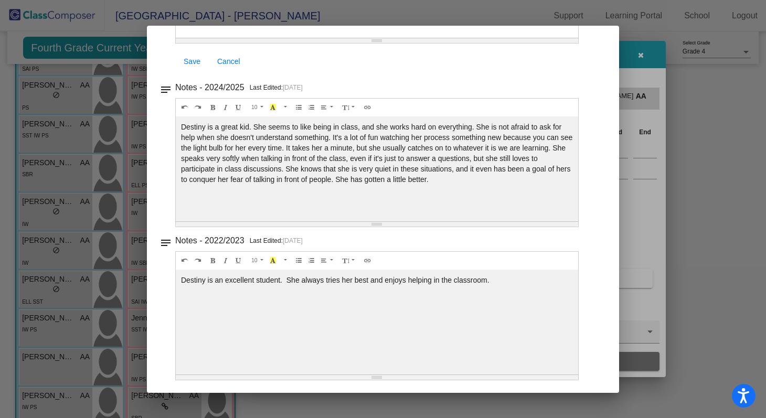
click at [704, 186] on div at bounding box center [383, 209] width 766 height 418
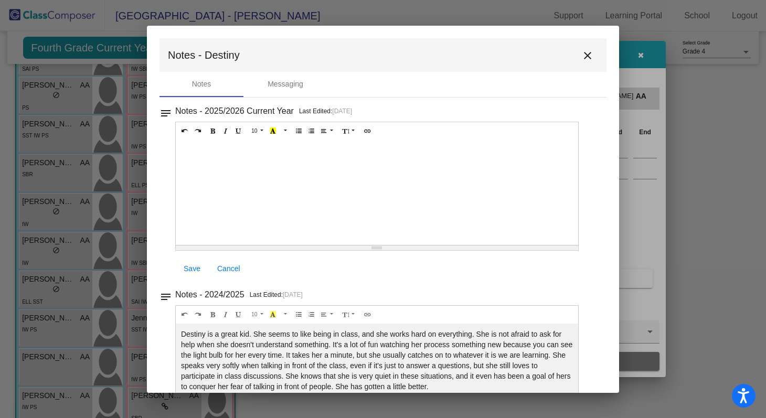
click at [714, 178] on div at bounding box center [383, 209] width 766 height 418
click at [587, 52] on mat-icon "close" at bounding box center [587, 55] width 13 height 13
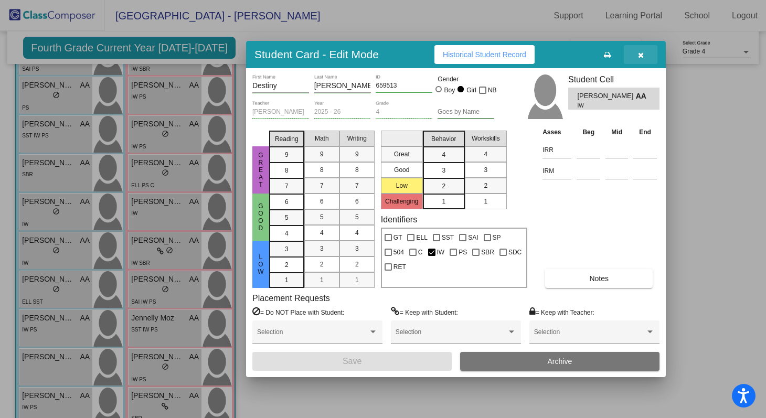
click at [645, 59] on button "button" at bounding box center [641, 54] width 34 height 19
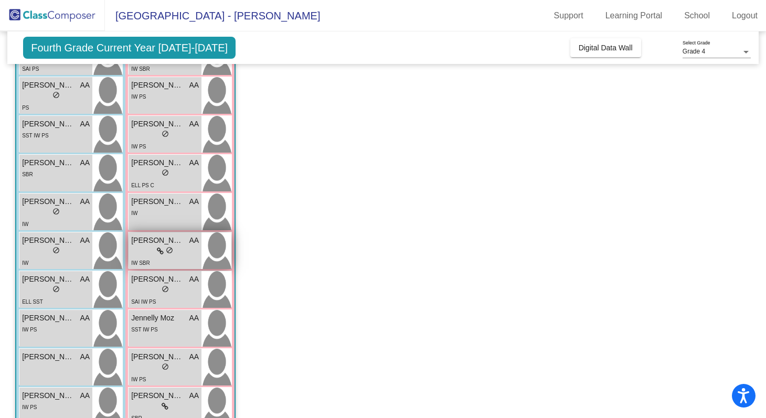
click at [196, 269] on div "[PERSON_NAME] AA lock do_not_disturb_alt IW SBR" at bounding box center [165, 250] width 73 height 37
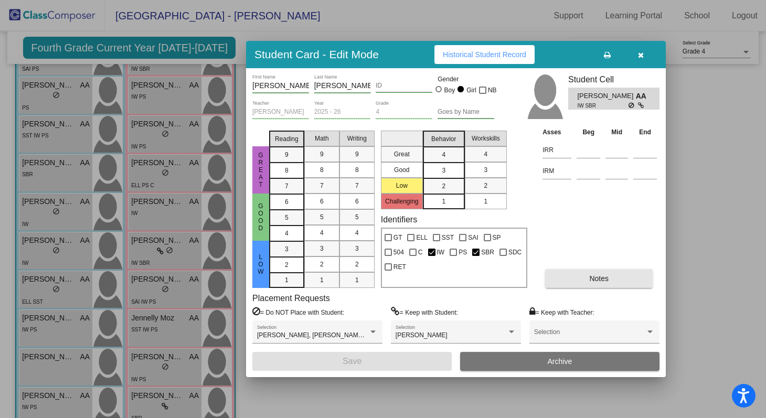
click at [589, 284] on button "Notes" at bounding box center [599, 278] width 108 height 19
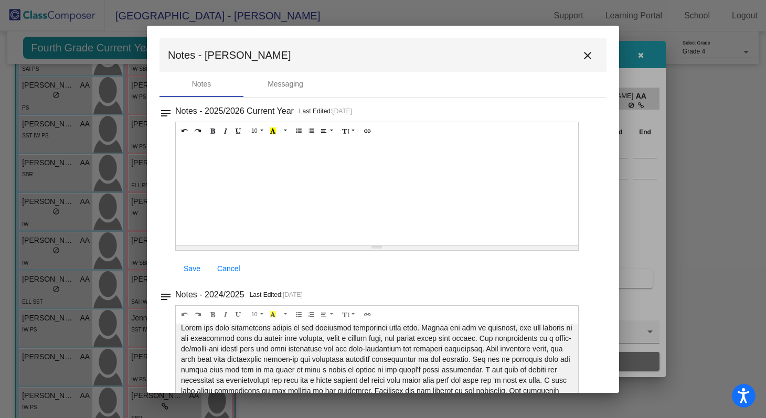
click at [585, 54] on mat-icon "close" at bounding box center [587, 55] width 13 height 13
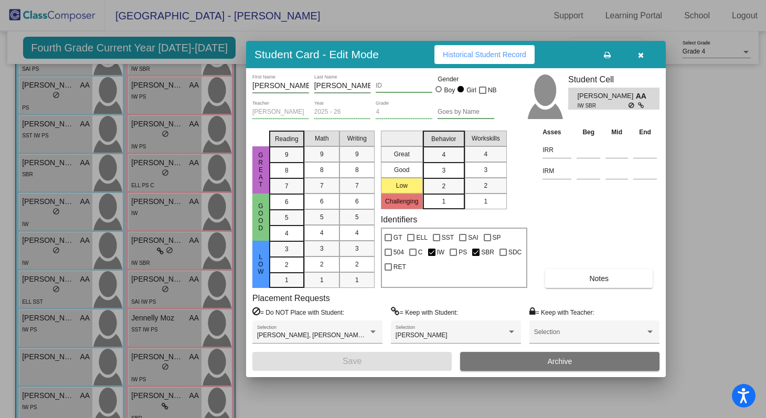
click at [152, 236] on div at bounding box center [383, 209] width 766 height 418
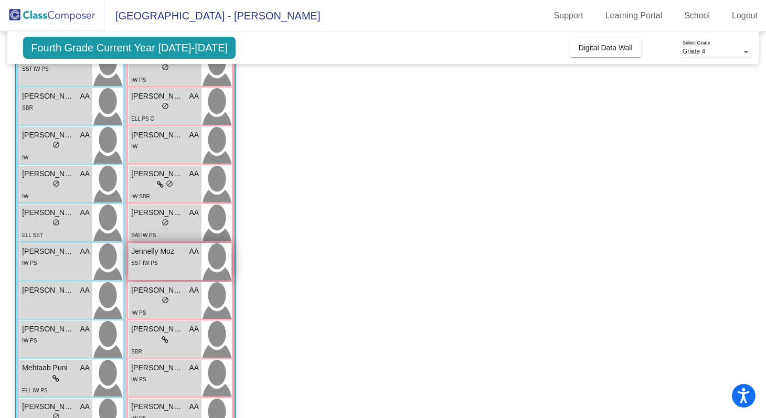
scroll to position [230, 0]
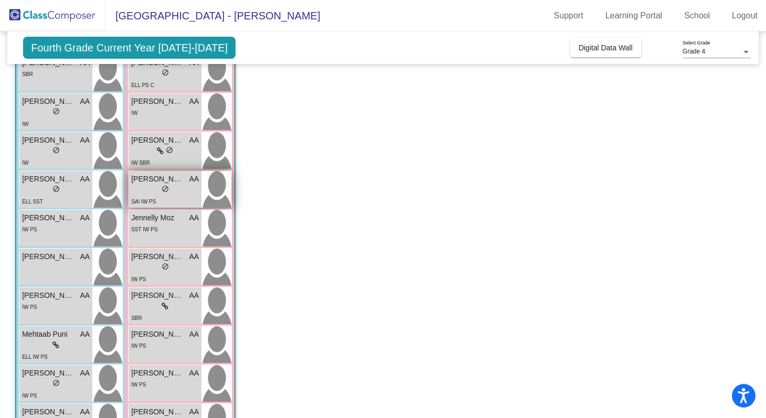
click at [204, 200] on img at bounding box center [216, 189] width 30 height 37
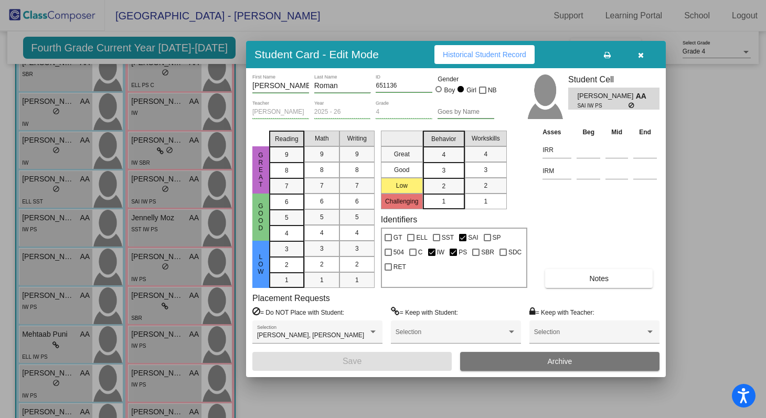
click at [565, 276] on button "Notes" at bounding box center [599, 278] width 108 height 19
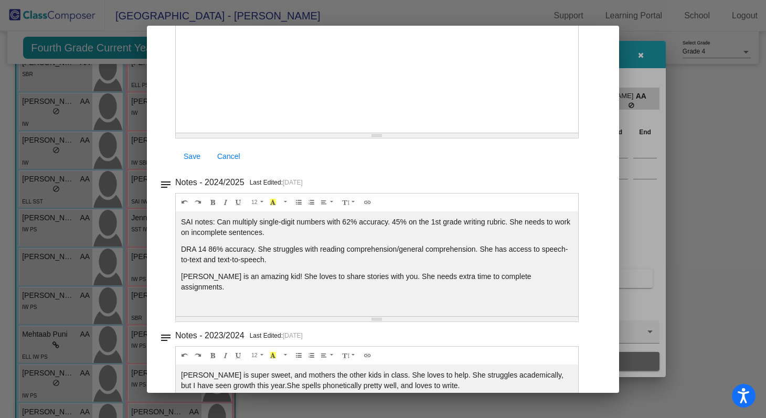
scroll to position [0, 0]
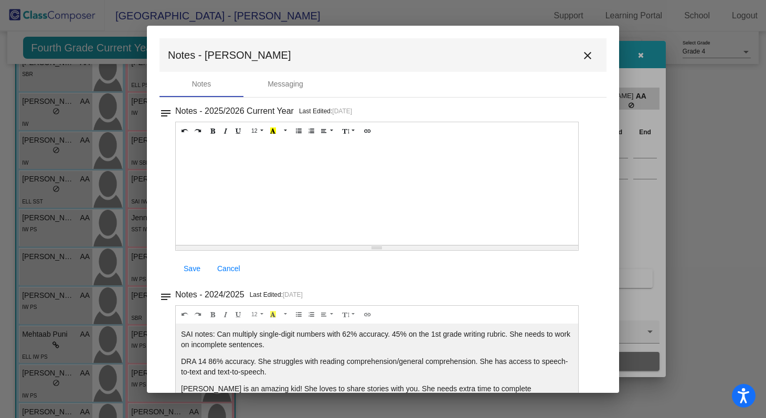
click at [581, 57] on mat-icon "close" at bounding box center [587, 55] width 13 height 13
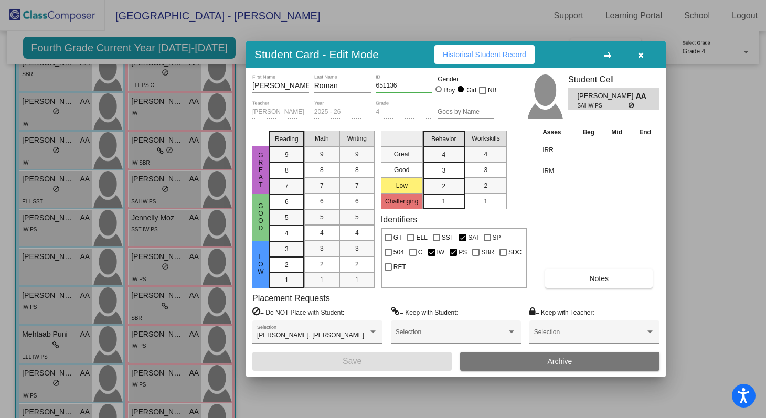
click at [526, 59] on button "Historical Student Record" at bounding box center [484, 54] width 100 height 19
click at [161, 255] on div at bounding box center [383, 209] width 766 height 418
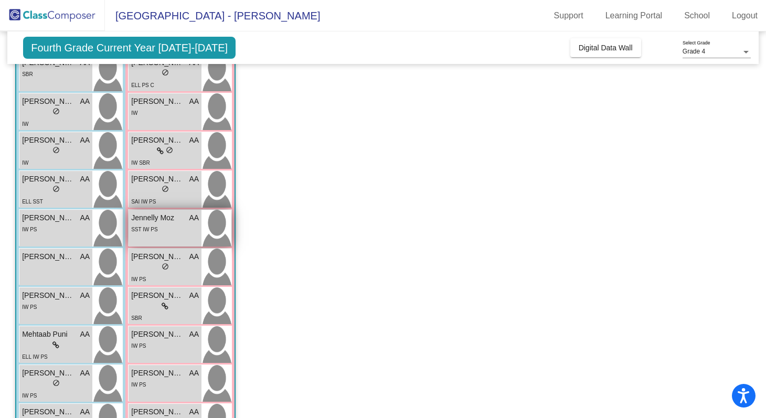
click at [186, 232] on div "SST IW PS" at bounding box center [165, 228] width 68 height 11
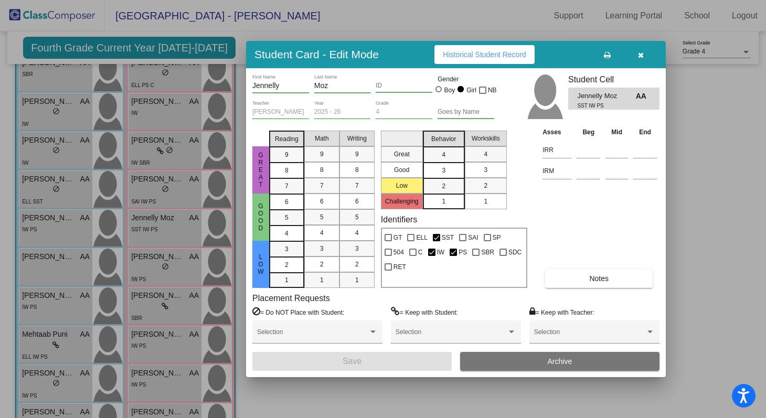
click at [510, 63] on button "Historical Student Record" at bounding box center [484, 54] width 100 height 19
click at [199, 210] on div at bounding box center [383, 209] width 766 height 418
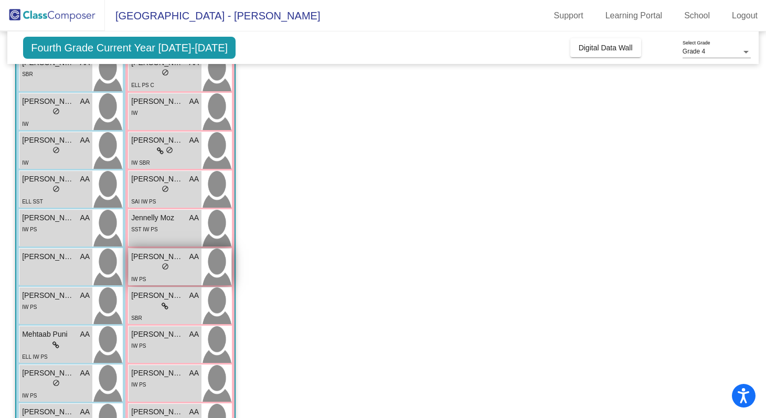
click at [180, 268] on div "lock do_not_disturb_alt" at bounding box center [165, 267] width 68 height 11
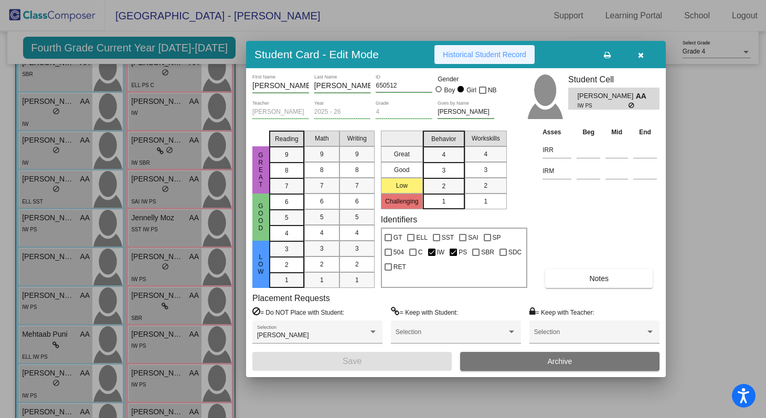
click at [478, 57] on span "Historical Student Record" at bounding box center [484, 54] width 83 height 8
click at [477, 59] on button "Historical Student Record" at bounding box center [484, 54] width 100 height 19
click at [160, 259] on div at bounding box center [383, 209] width 766 height 418
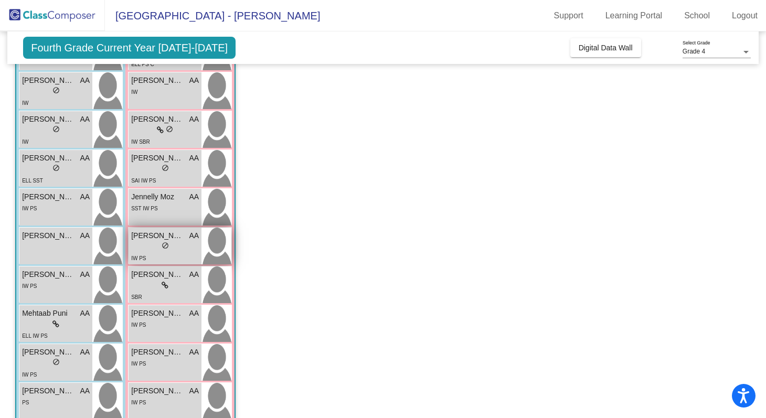
scroll to position [285, 0]
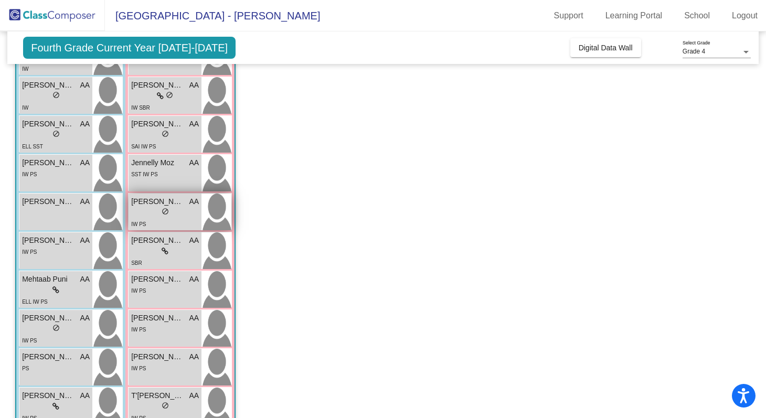
click at [162, 260] on div "SBR" at bounding box center [165, 262] width 68 height 11
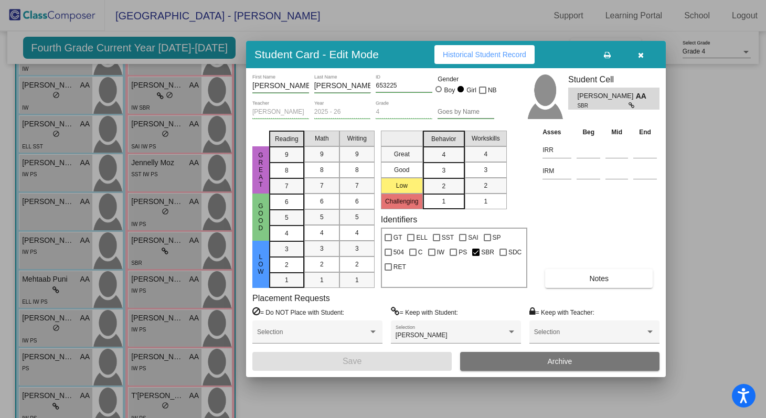
click at [553, 279] on button "Notes" at bounding box center [599, 278] width 108 height 19
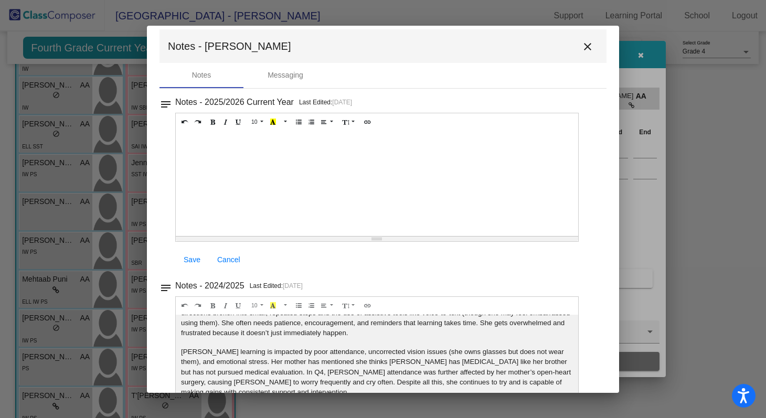
scroll to position [0, 0]
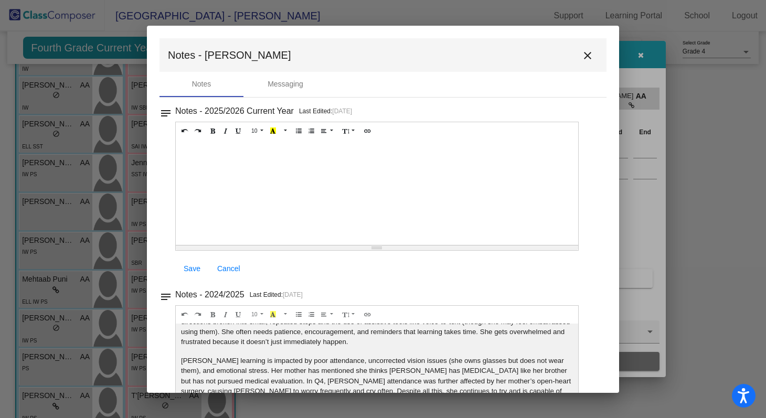
click at [581, 60] on mat-icon "close" at bounding box center [587, 55] width 13 height 13
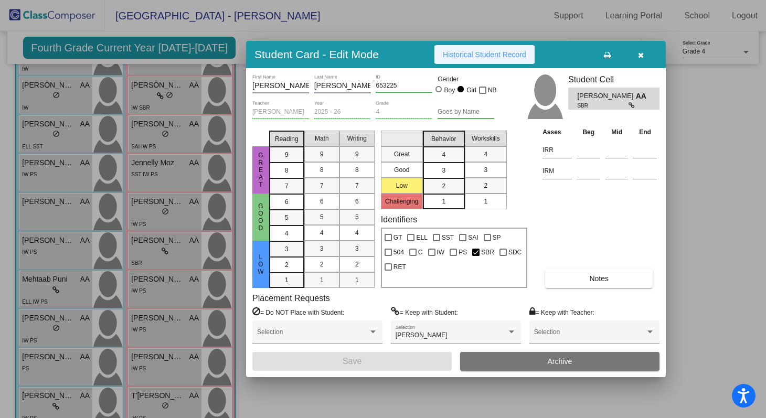
click at [485, 52] on span "Historical Student Record" at bounding box center [484, 54] width 83 height 8
click at [185, 183] on div at bounding box center [383, 209] width 766 height 418
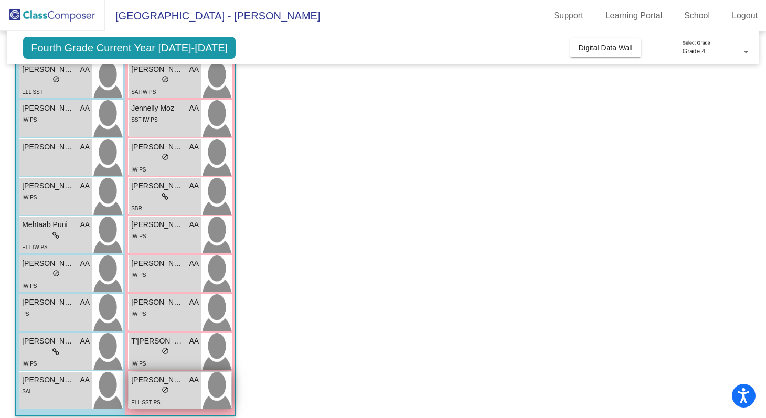
scroll to position [349, 0]
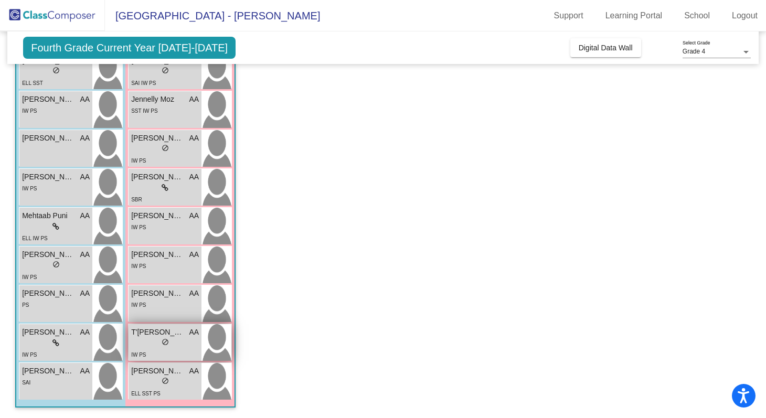
click at [214, 339] on img at bounding box center [216, 342] width 30 height 37
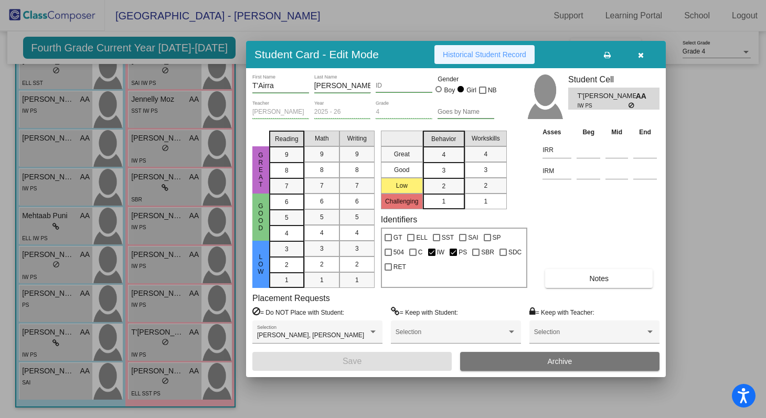
click at [526, 54] on span "Historical Student Record" at bounding box center [484, 54] width 83 height 8
click at [97, 249] on div at bounding box center [383, 209] width 766 height 418
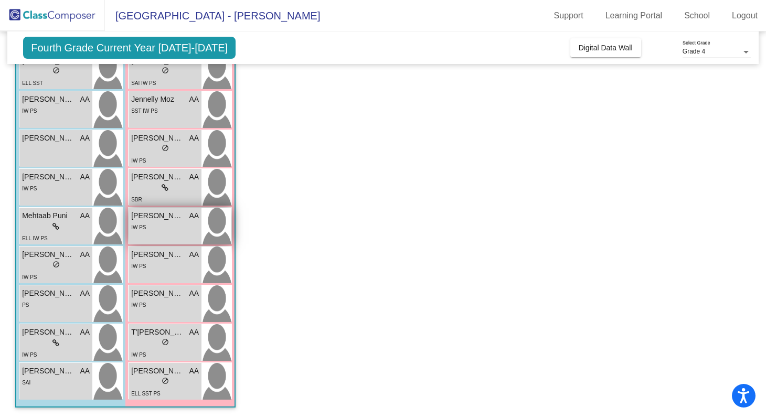
scroll to position [0, 0]
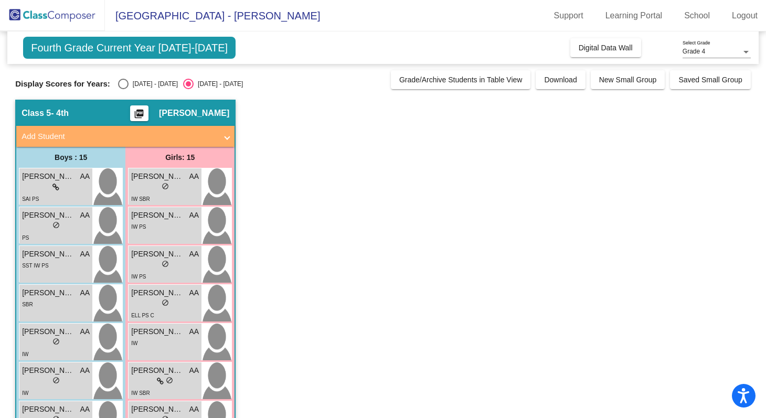
click at [52, 12] on img at bounding box center [52, 15] width 105 height 31
click at [17, 13] on img at bounding box center [52, 15] width 105 height 31
